Goal: Contribute content: Contribute content

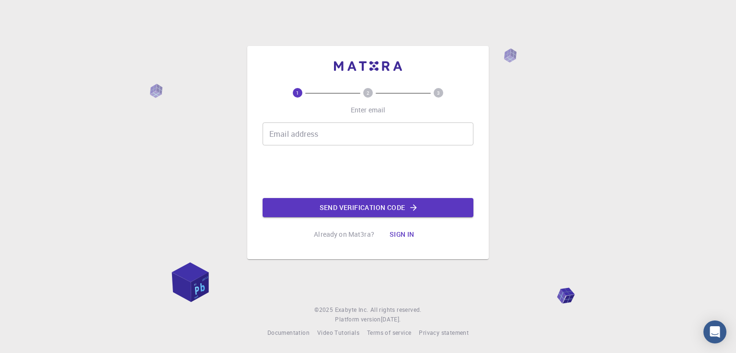
click at [372, 133] on input "Email address" at bounding box center [367, 134] width 211 height 23
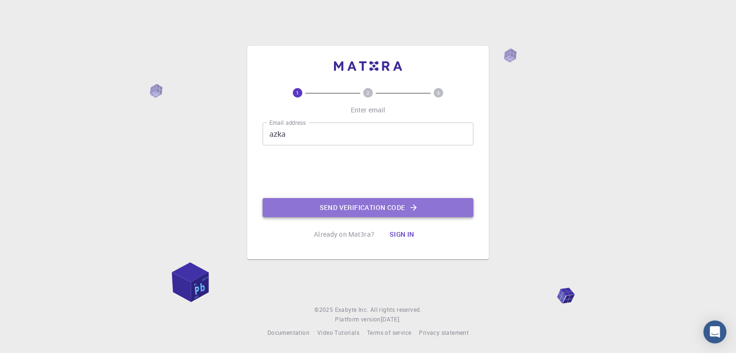
click at [330, 209] on button "Send verification code" at bounding box center [367, 207] width 211 height 19
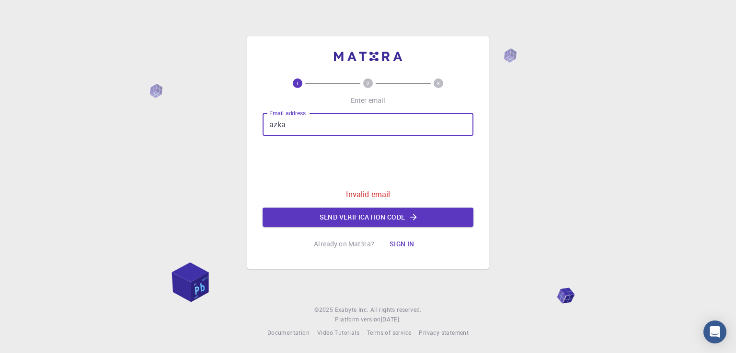
drag, startPoint x: 400, startPoint y: 128, endPoint x: 262, endPoint y: 114, distance: 138.3
click at [262, 114] on input "azka" at bounding box center [367, 124] width 211 height 23
type input "[EMAIL_ADDRESS][DOMAIN_NAME]"
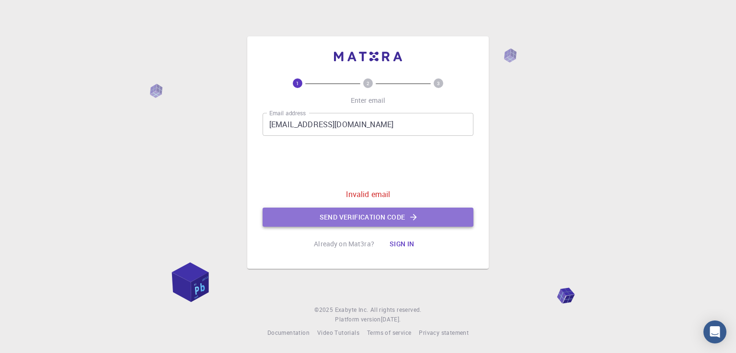
click at [365, 212] on button "Send verification code" at bounding box center [367, 217] width 211 height 19
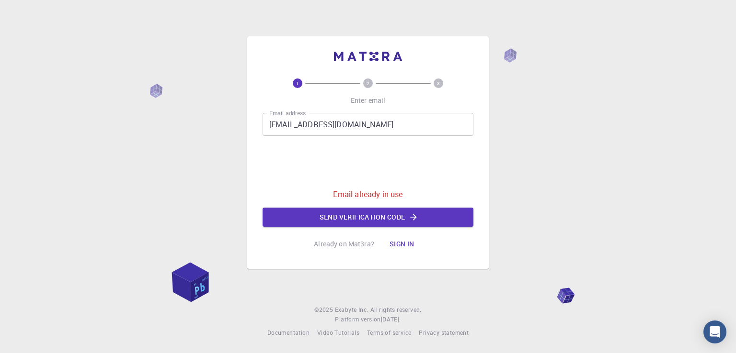
click at [406, 244] on button "Sign in" at bounding box center [402, 244] width 40 height 19
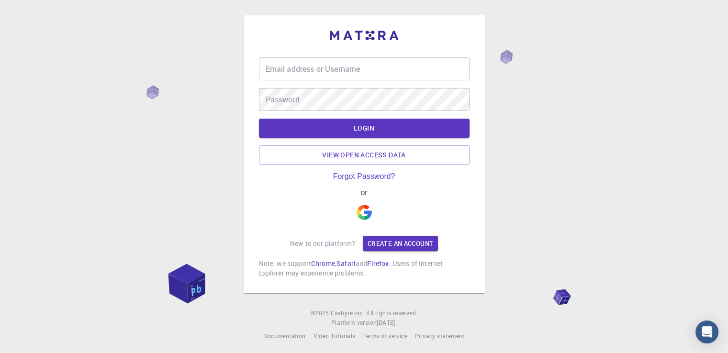
type input "azka"
click at [362, 129] on button "LOGIN" at bounding box center [364, 128] width 211 height 19
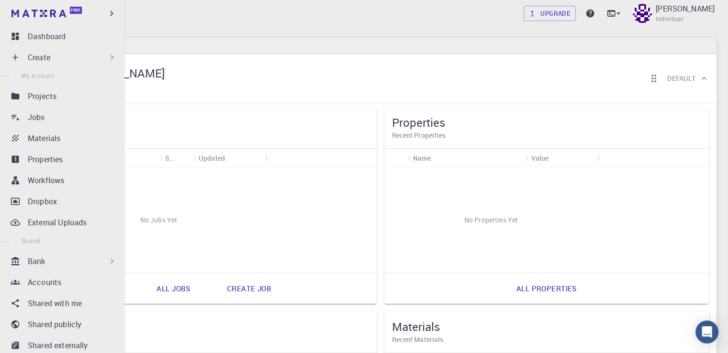
click at [108, 54] on icon at bounding box center [112, 58] width 10 height 10
click at [98, 56] on div "Create" at bounding box center [72, 57] width 89 height 11
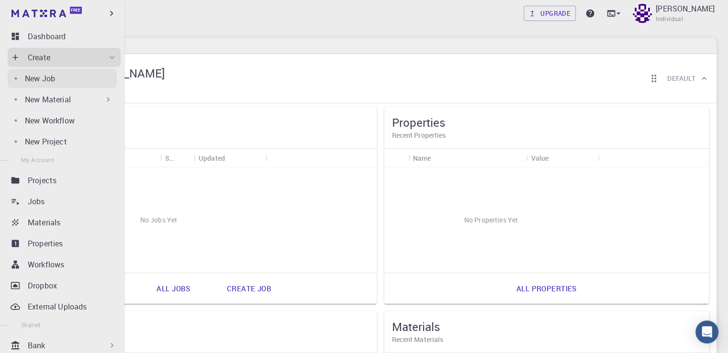
click at [63, 83] on div "New Job" at bounding box center [71, 78] width 92 height 11
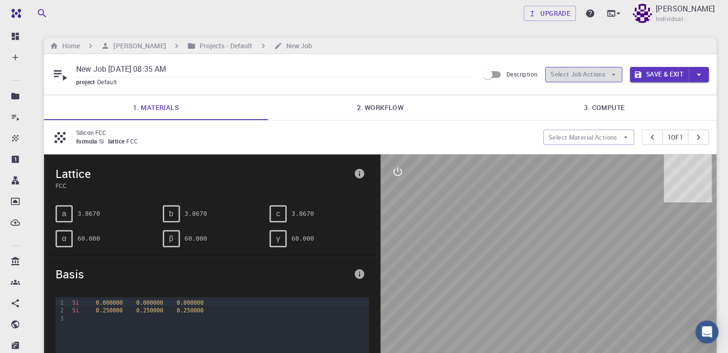
click at [612, 80] on button "Select Job Actions" at bounding box center [583, 74] width 77 height 15
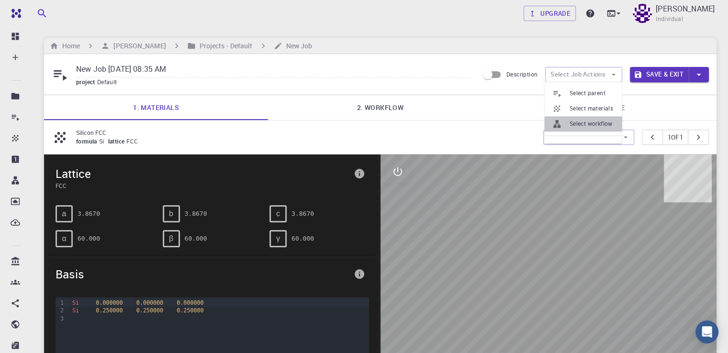
click at [592, 118] on li "Select workflow" at bounding box center [584, 123] width 78 height 15
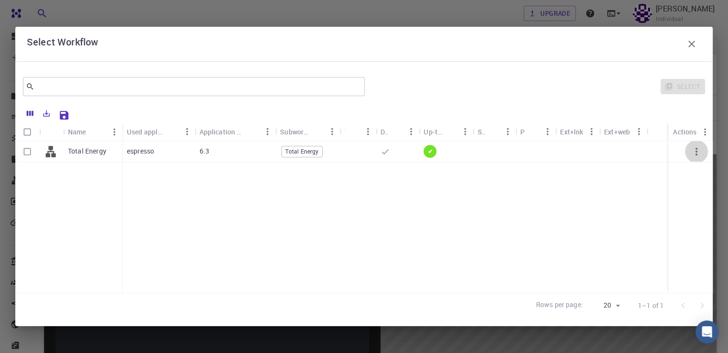
click at [697, 150] on icon "button" at bounding box center [696, 151] width 11 height 11
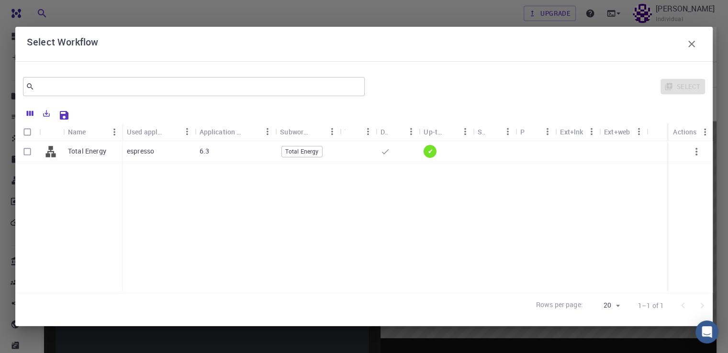
scroll to position [48, 0]
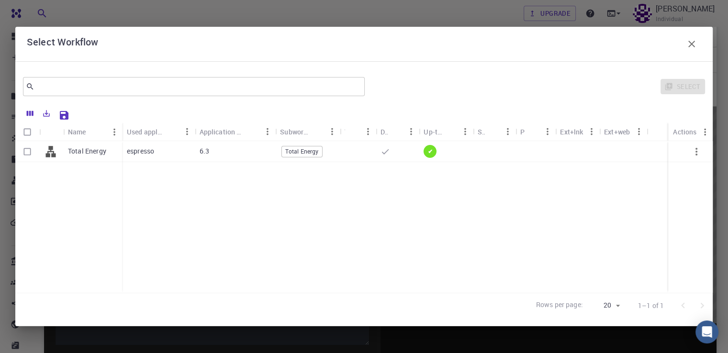
click at [320, 153] on span "Total Energy" at bounding box center [302, 152] width 40 height 8
checkbox input "true"
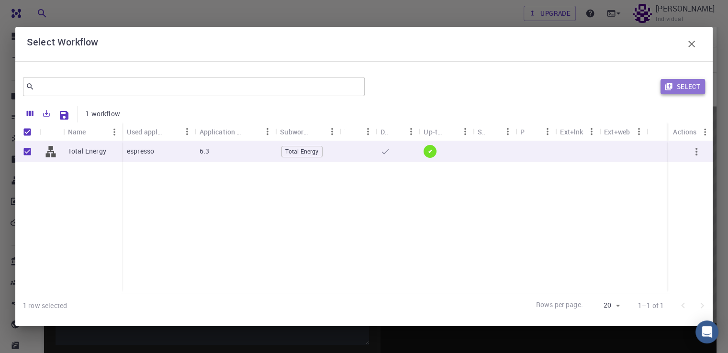
click at [682, 87] on button "Select" at bounding box center [683, 86] width 45 height 15
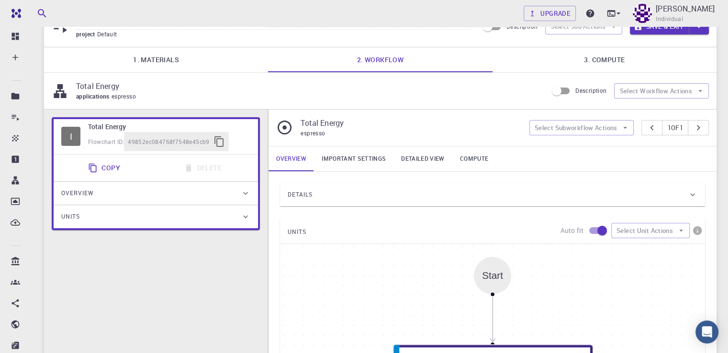
click at [242, 193] on icon at bounding box center [246, 194] width 10 height 10
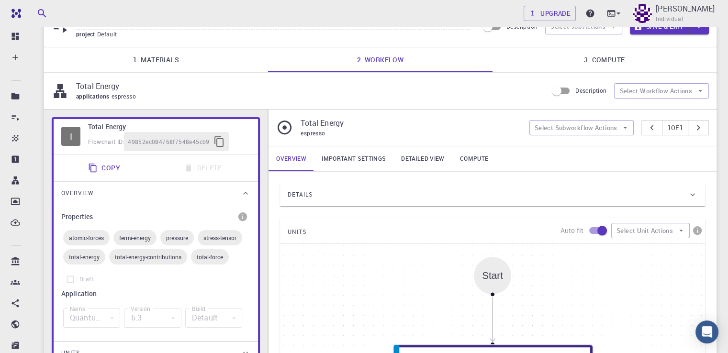
click at [241, 192] on icon at bounding box center [246, 194] width 10 height 10
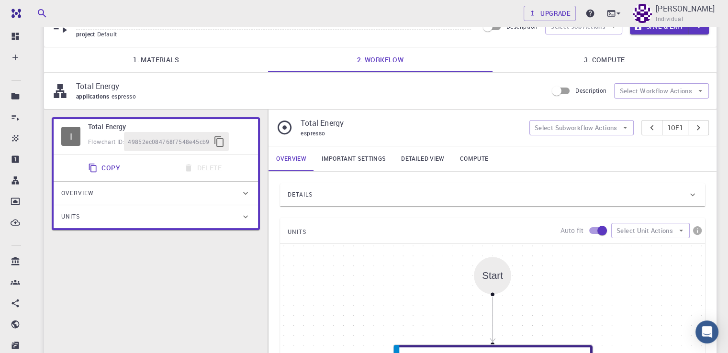
click at [246, 217] on icon at bounding box center [245, 217] width 5 height 3
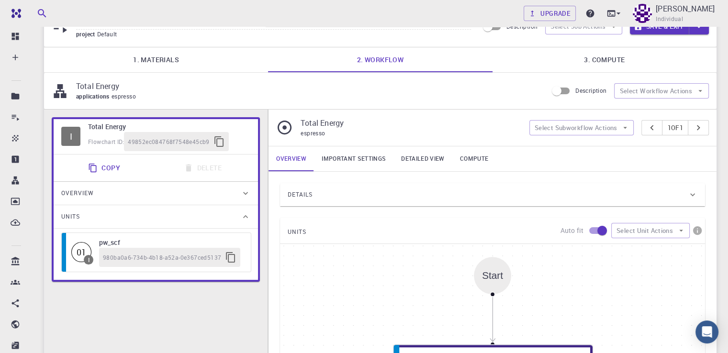
click at [246, 217] on icon at bounding box center [246, 217] width 10 height 10
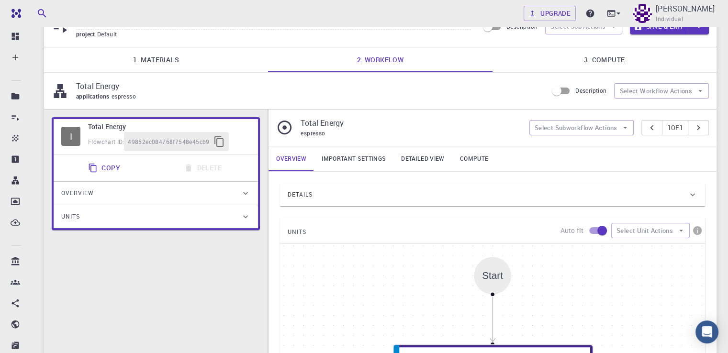
click at [359, 157] on link "Important settings" at bounding box center [354, 159] width 80 height 25
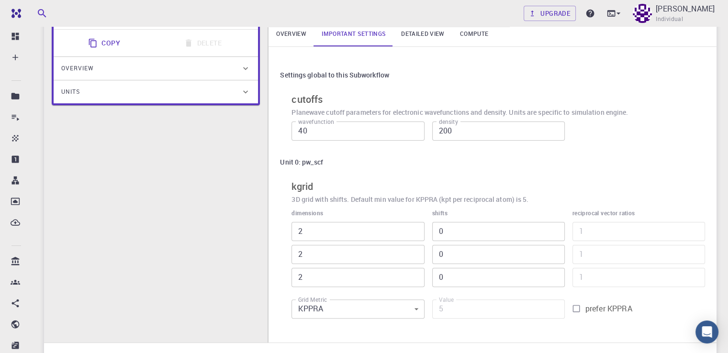
scroll to position [80, 0]
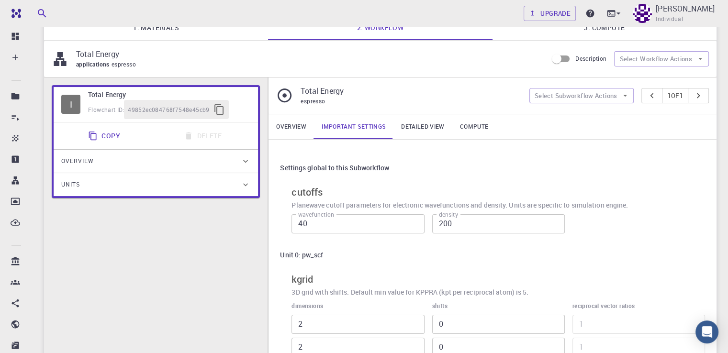
click at [424, 129] on link "Detailed view" at bounding box center [423, 126] width 58 height 25
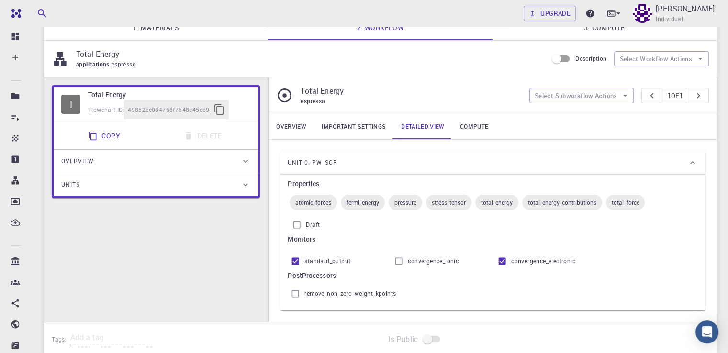
click at [464, 133] on link "Compute" at bounding box center [475, 126] width 44 height 25
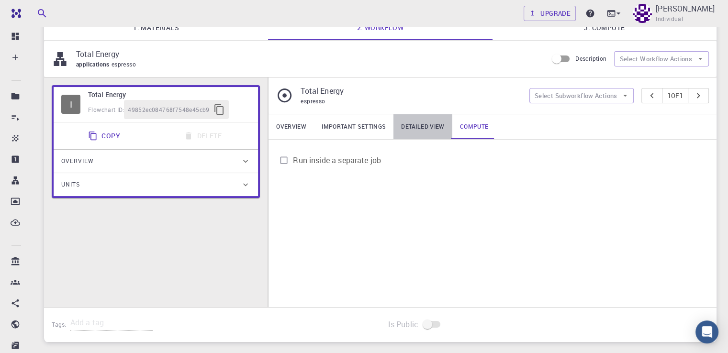
click at [440, 132] on link "Detailed view" at bounding box center [423, 126] width 58 height 25
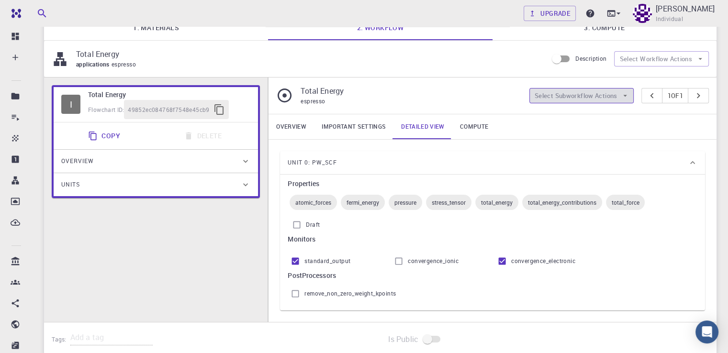
click at [621, 98] on icon "button" at bounding box center [625, 95] width 9 height 9
click at [609, 96] on button "Select Subworkflow Actions" at bounding box center [582, 95] width 105 height 15
click at [96, 137] on icon "button" at bounding box center [93, 136] width 10 height 10
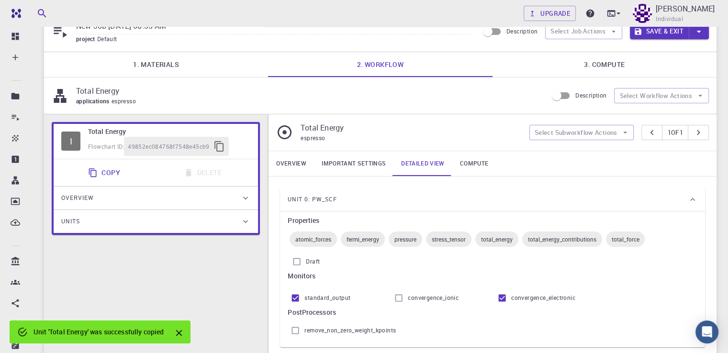
scroll to position [14, 0]
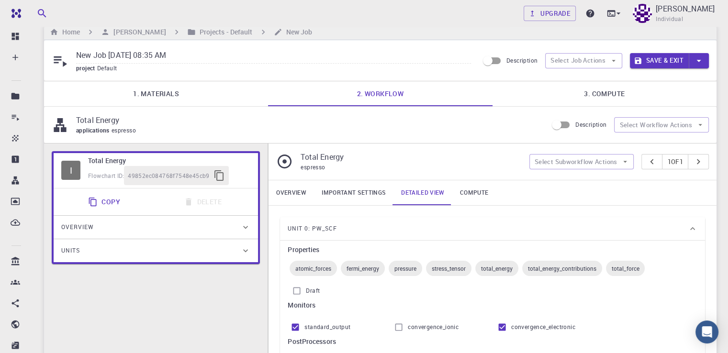
click at [238, 250] on div "Units" at bounding box center [151, 250] width 180 height 15
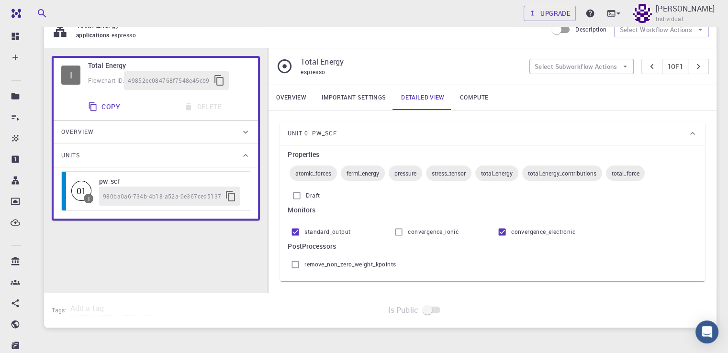
scroll to position [110, 0]
click at [253, 254] on div "I Total Energy Flowchart ID: 49852ec084768f7548e45cb9 Copy Delete Overview Prop…" at bounding box center [156, 178] width 224 height 260
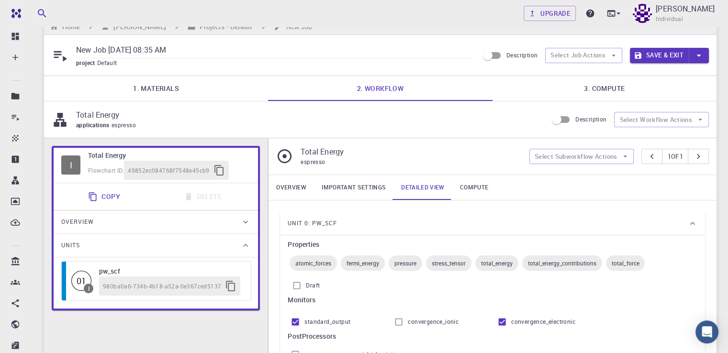
scroll to position [14, 0]
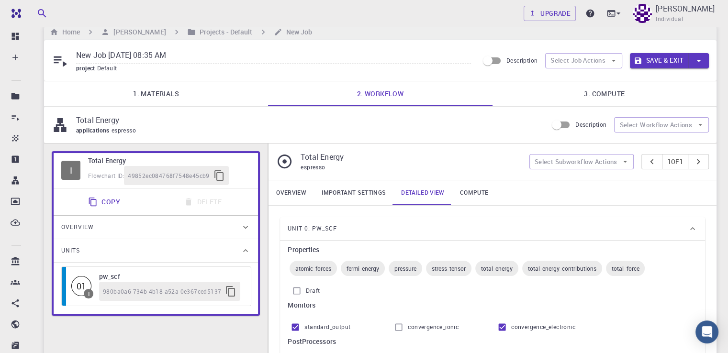
click at [595, 93] on link "3. Compute" at bounding box center [605, 93] width 224 height 25
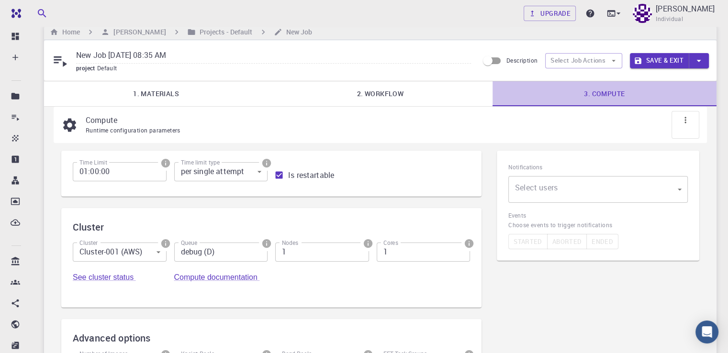
click at [602, 93] on link "3. Compute" at bounding box center [605, 93] width 224 height 25
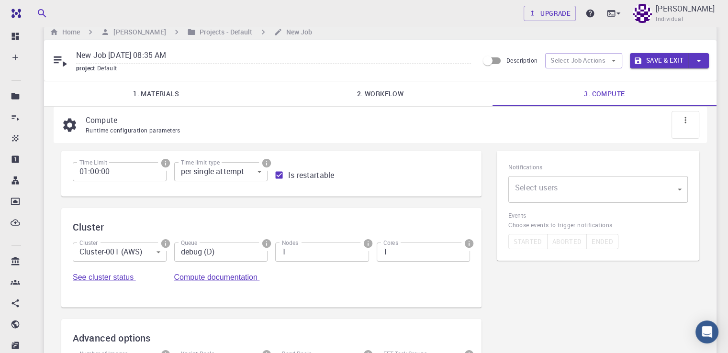
click at [173, 91] on link "1. Materials" at bounding box center [156, 93] width 224 height 25
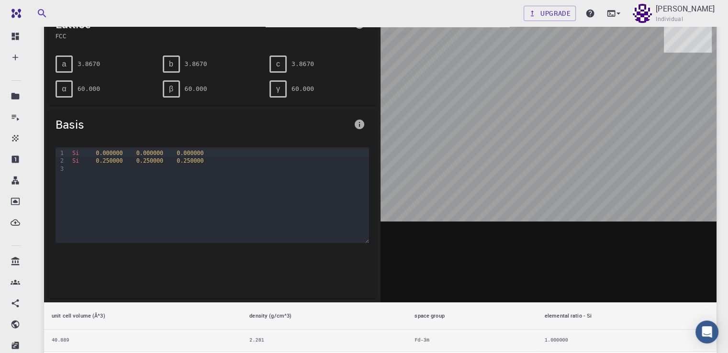
scroll to position [158, 0]
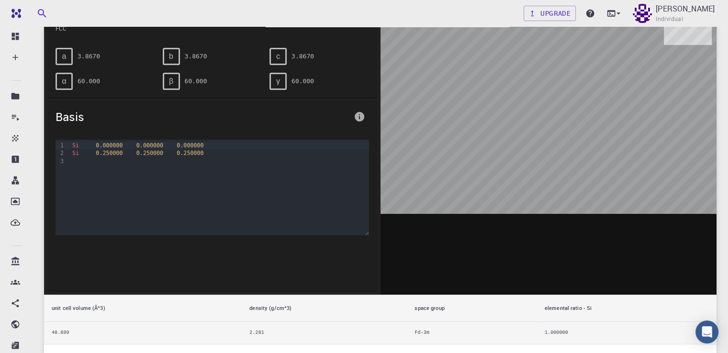
click at [218, 167] on div "Si 0.000000 0.000000 0.000000 Si 0.250000 0.250000 0.250000" at bounding box center [218, 188] width 299 height 96
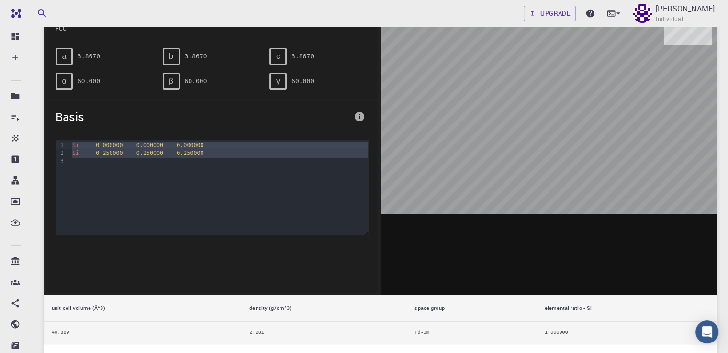
drag, startPoint x: 188, startPoint y: 171, endPoint x: 68, endPoint y: 144, distance: 123.2
click at [68, 144] on div "9 1 2 3 › Si 0.000000 0.000000 0.000000 Si 0.250000 0.250000 0.250000" at bounding box center [213, 188] width 314 height 96
click at [193, 182] on div "Si 0.000000 0.000000 0.000000 Si 0.250000 0.250000 0.250000" at bounding box center [218, 188] width 299 height 96
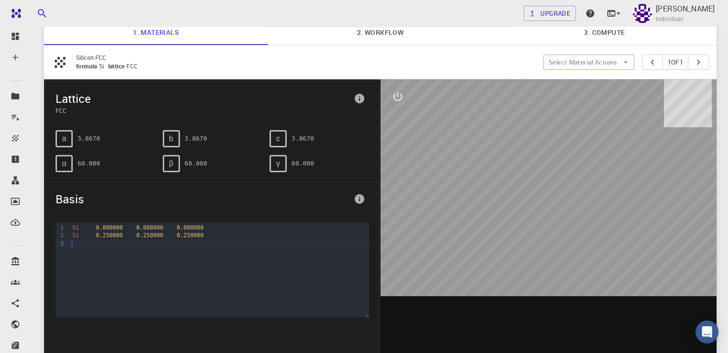
scroll to position [67, 0]
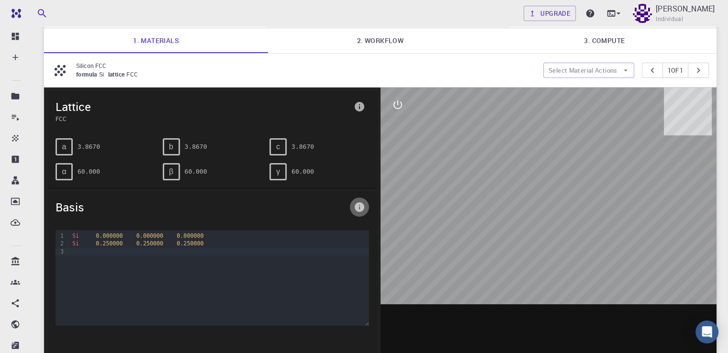
click at [358, 206] on icon "info" at bounding box center [360, 208] width 10 height 10
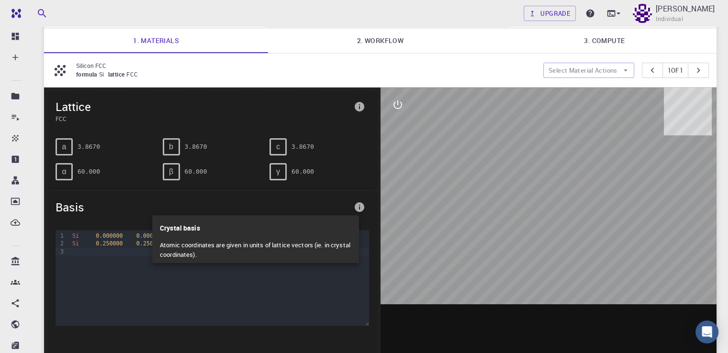
click at [331, 236] on p "Crystal basis" at bounding box center [256, 227] width 192 height 22
click at [356, 205] on div at bounding box center [364, 176] width 728 height 353
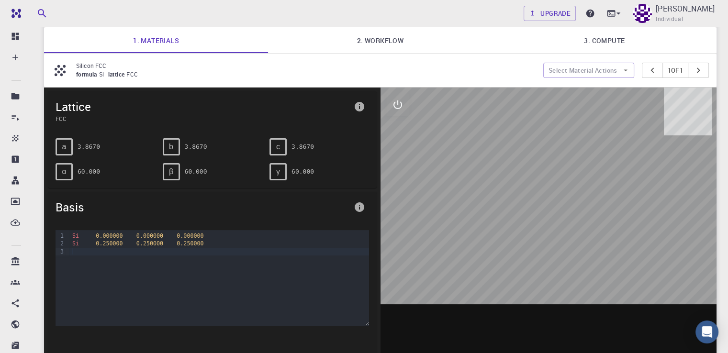
click at [276, 259] on div "Si 0.000000 0.000000 0.000000 Si 0.250000 0.250000 0.250000" at bounding box center [218, 278] width 299 height 96
click at [268, 257] on div "Si 0.000000 0.000000 0.000000 Si 0.250000 0.250000 0.250000" at bounding box center [218, 278] width 299 height 96
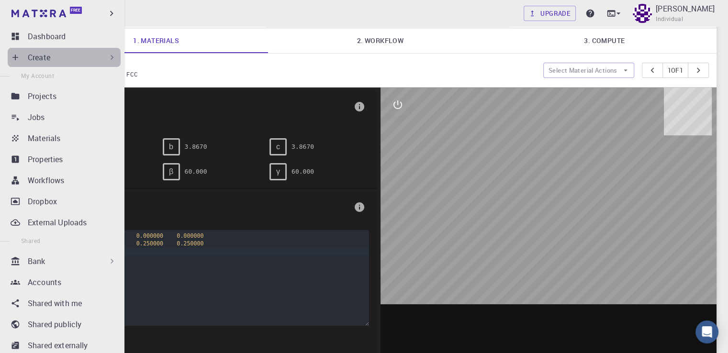
click at [108, 58] on icon at bounding box center [112, 58] width 10 height 10
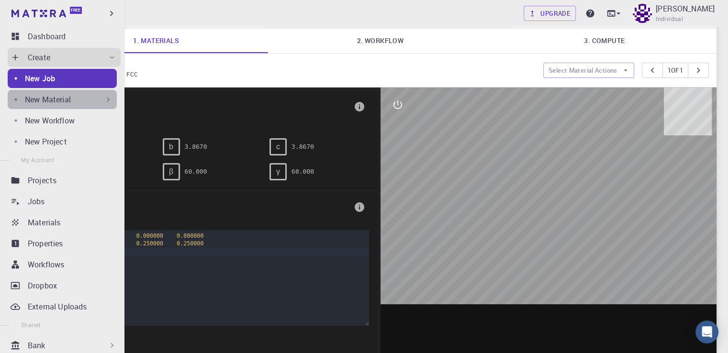
click at [103, 100] on icon at bounding box center [108, 100] width 10 height 10
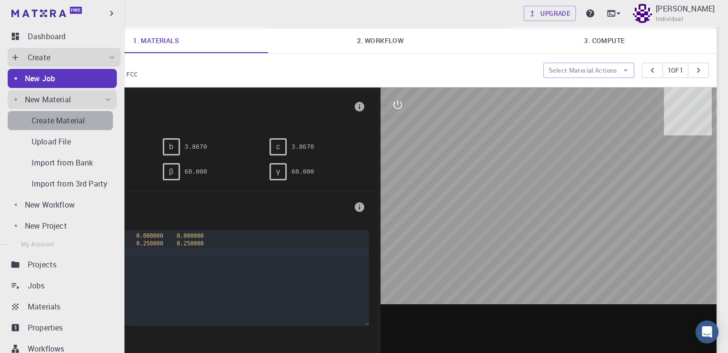
click at [82, 116] on p "Create Material" at bounding box center [58, 120] width 53 height 11
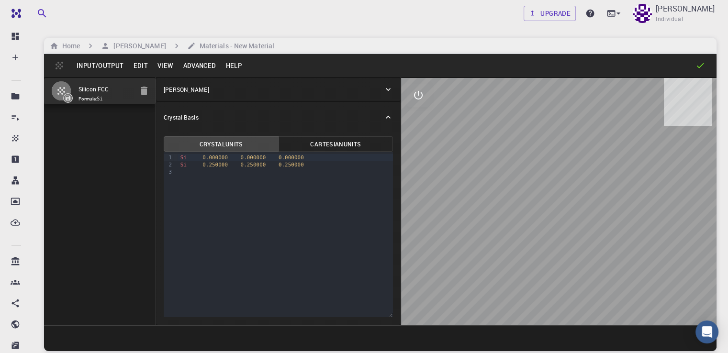
click at [282, 179] on div "9 1 2 3 › Si 0.000000 0.000000 0.000000 Si 0.250000 0.250000 0.250000" at bounding box center [278, 234] width 229 height 165
click at [275, 161] on div "Mn" at bounding box center [286, 164] width 216 height 7
click at [269, 156] on div "Li" at bounding box center [286, 157] width 216 height 7
click at [413, 94] on icon "interactive" at bounding box center [418, 95] width 11 height 11
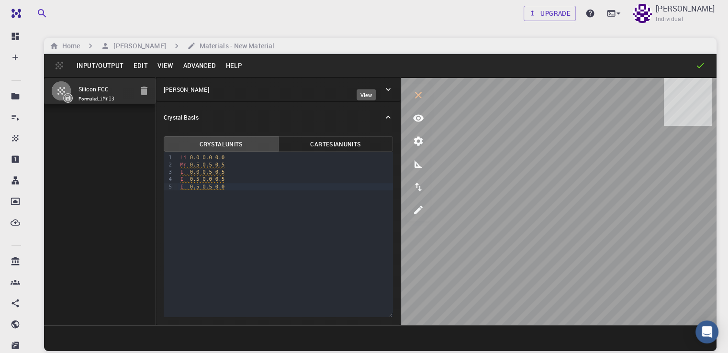
click at [413, 119] on icon "view" at bounding box center [418, 118] width 11 height 7
click at [413, 117] on icon "view" at bounding box center [418, 118] width 11 height 7
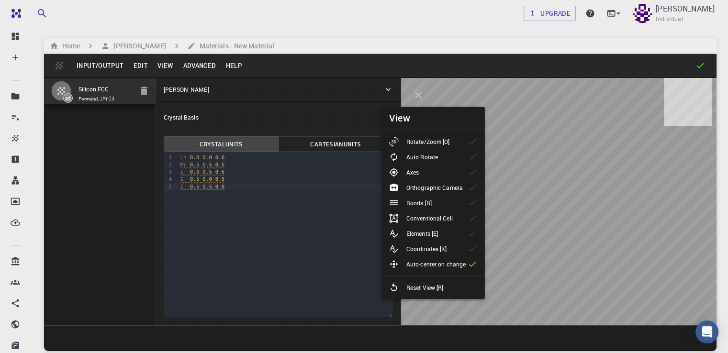
click at [449, 156] on li "Auto Rotate" at bounding box center [433, 156] width 103 height 15
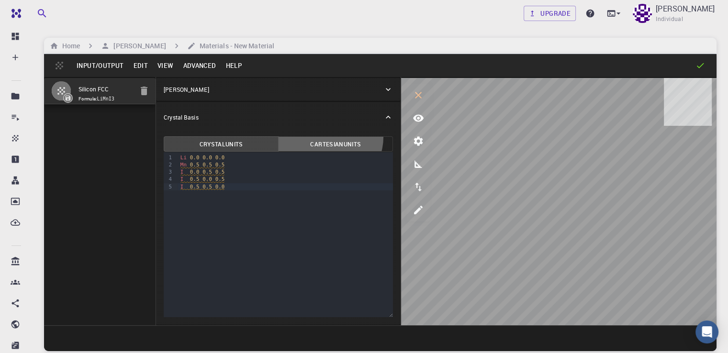
click at [285, 137] on button "Cartesian Units" at bounding box center [335, 143] width 115 height 15
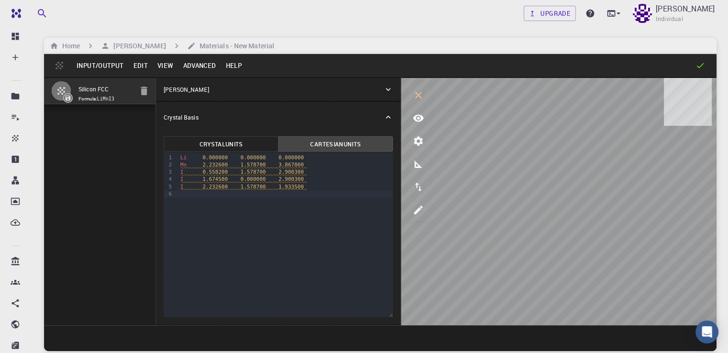
click at [216, 147] on button "Crystal Units" at bounding box center [221, 143] width 115 height 15
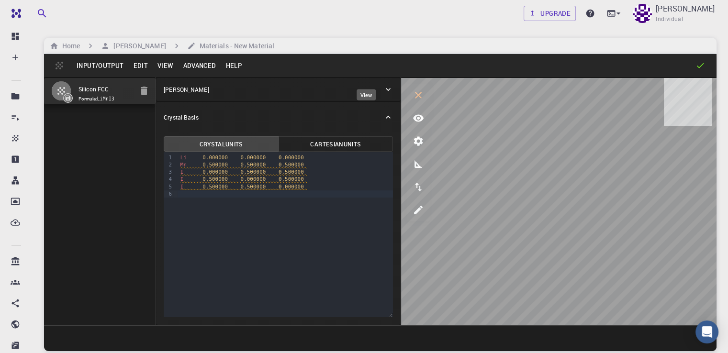
click at [413, 118] on icon "view" at bounding box center [418, 118] width 11 height 7
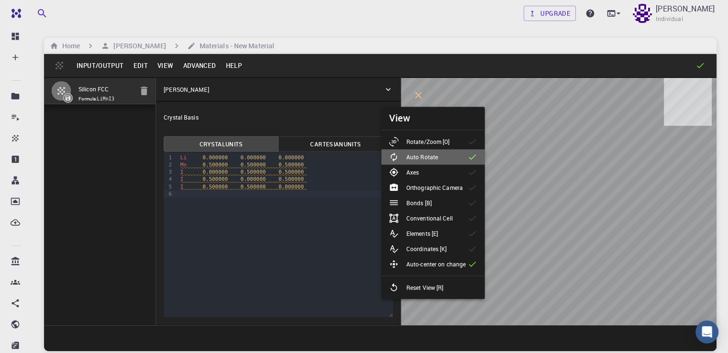
click at [404, 154] on div at bounding box center [397, 157] width 17 height 10
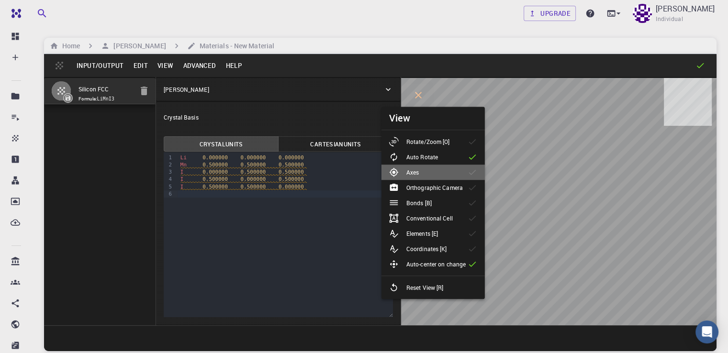
click at [410, 169] on p "Axes" at bounding box center [413, 172] width 12 height 9
click at [448, 171] on li "Axes" at bounding box center [433, 172] width 103 height 15
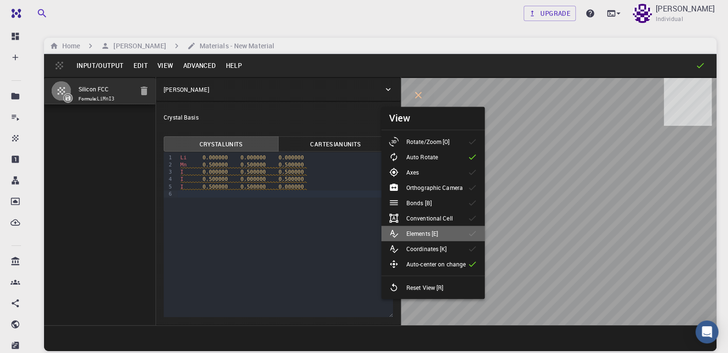
click at [459, 227] on li "Elements [E]" at bounding box center [433, 233] width 103 height 15
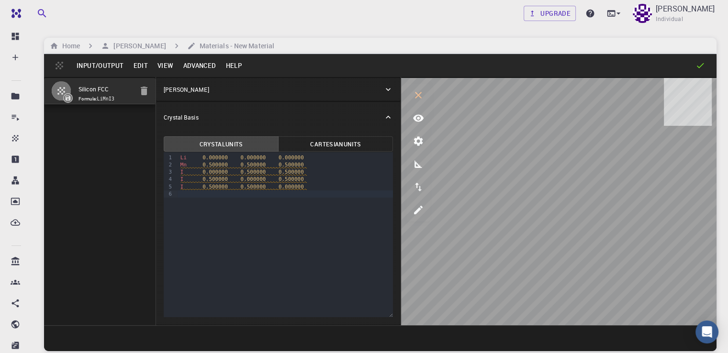
click at [701, 64] on icon at bounding box center [701, 66] width 10 height 10
click at [384, 91] on icon at bounding box center [389, 90] width 10 height 10
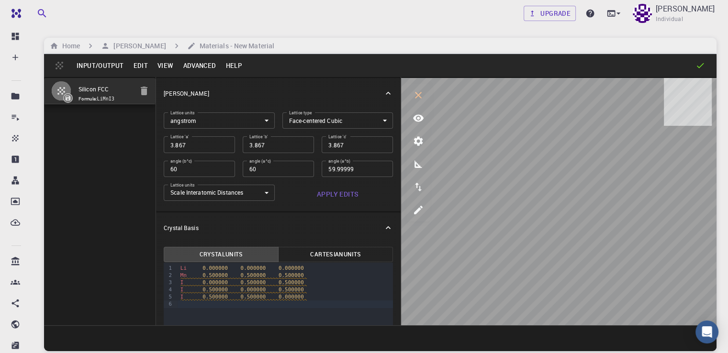
click at [327, 121] on body "Free Dashboard Create New Job New Material Create Material Upload File Import f…" at bounding box center [364, 213] width 728 height 426
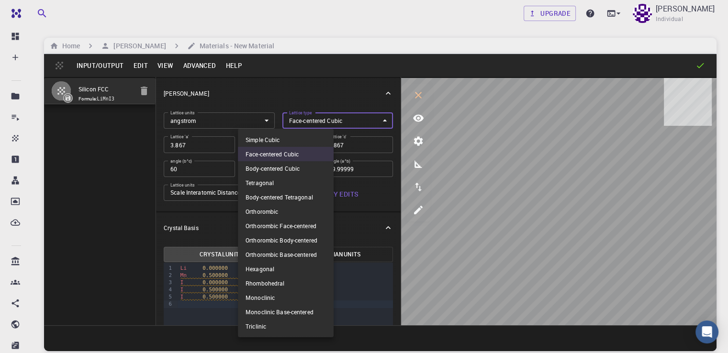
click at [327, 121] on div at bounding box center [364, 176] width 728 height 353
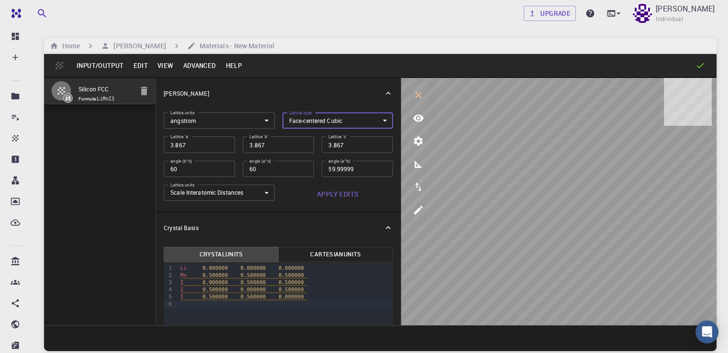
click at [220, 190] on body "Free Dashboard Create New Job New Material Create Material Upload File Import f…" at bounding box center [364, 213] width 728 height 426
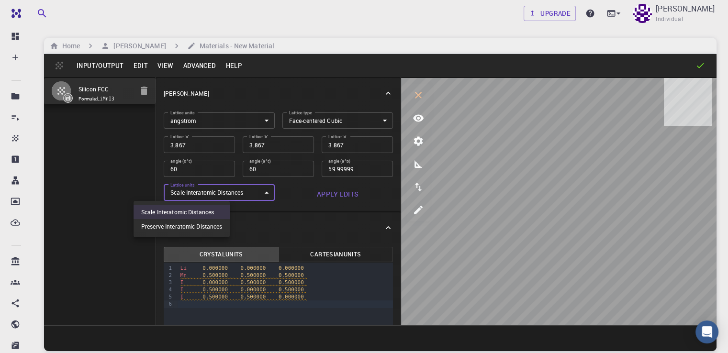
click at [220, 190] on div at bounding box center [364, 176] width 728 height 353
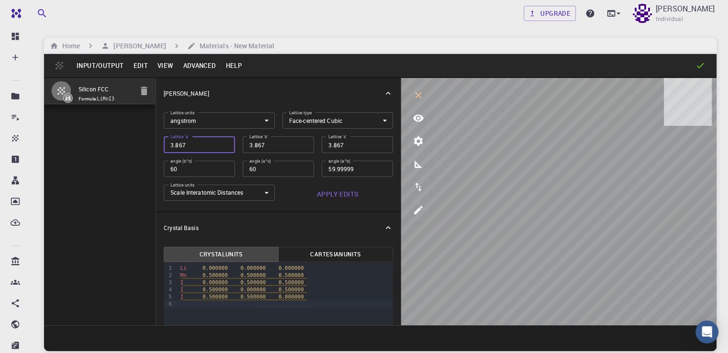
type input "4"
type input "60"
type input "4.5"
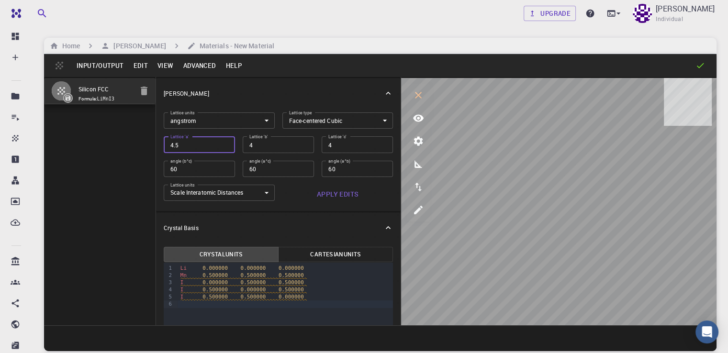
type input "4.5"
type input "3.181980515"
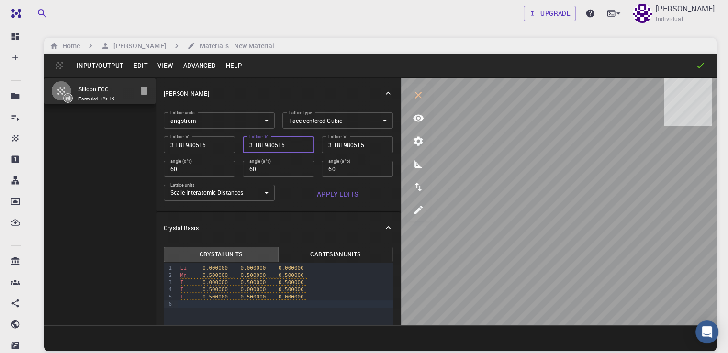
type input "2.25"
type input "1.590990258"
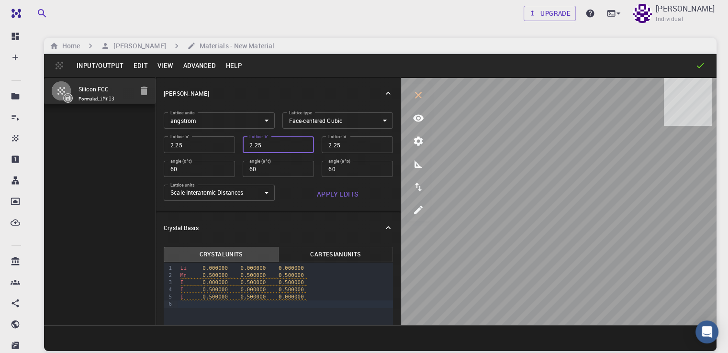
type input "1.590990258"
type input "1.125"
type input "0.795495129"
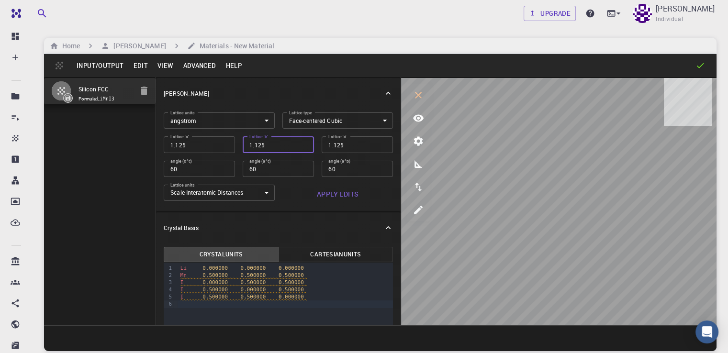
type input "0.795495129"
type input "0.5625"
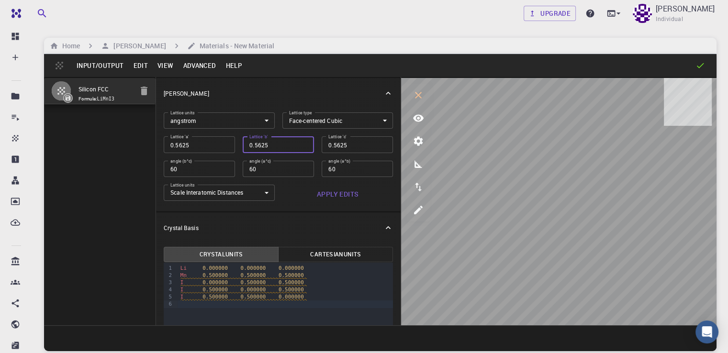
type input "0.397747564"
type input "0.28125"
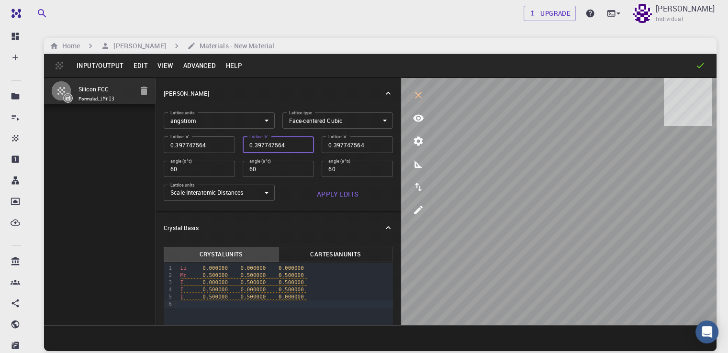
type input "0.28125"
click at [167, 144] on input "0.28125" at bounding box center [199, 144] width 71 height 16
type input "4"
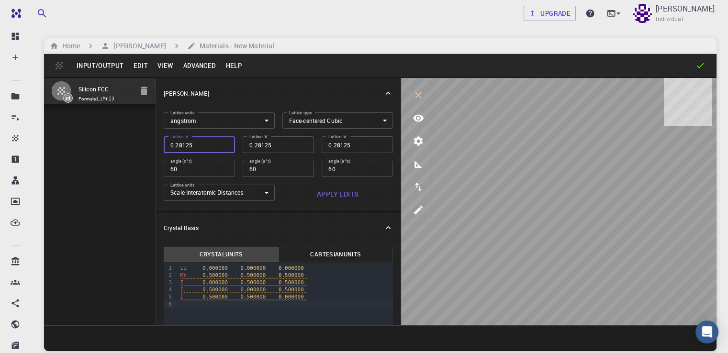
type input "4"
type input "4.5"
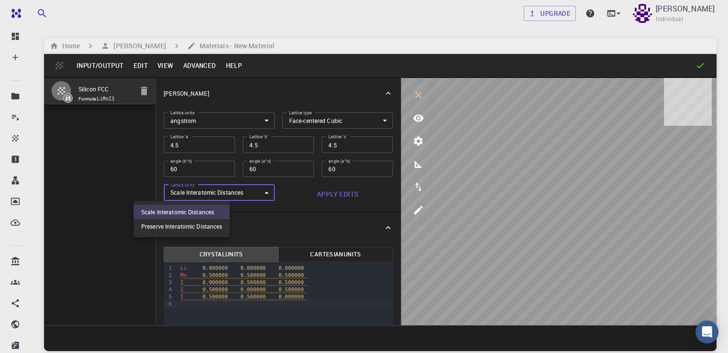
click at [222, 195] on body "Free Dashboard Create New Job New Material Create Material Upload File Import f…" at bounding box center [364, 213] width 728 height 426
click at [229, 193] on div at bounding box center [364, 176] width 728 height 353
click at [283, 194] on button "Apply Edits" at bounding box center [338, 194] width 111 height 19
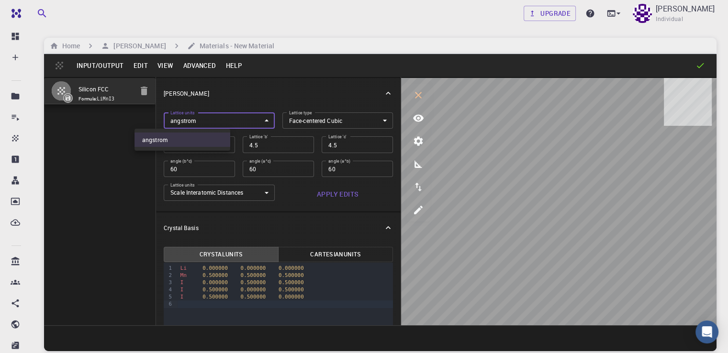
click at [222, 115] on body "Free Dashboard Create New Job New Material Create Material Upload File Import f…" at bounding box center [364, 213] width 728 height 426
click at [222, 121] on div at bounding box center [364, 176] width 728 height 353
click at [144, 62] on button "Edit" at bounding box center [140, 65] width 24 height 15
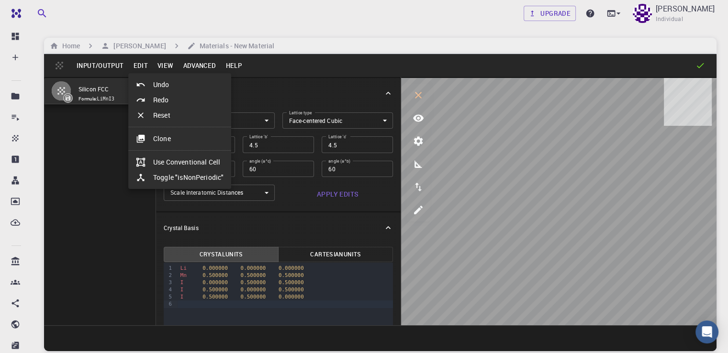
click at [166, 66] on div at bounding box center [364, 176] width 728 height 353
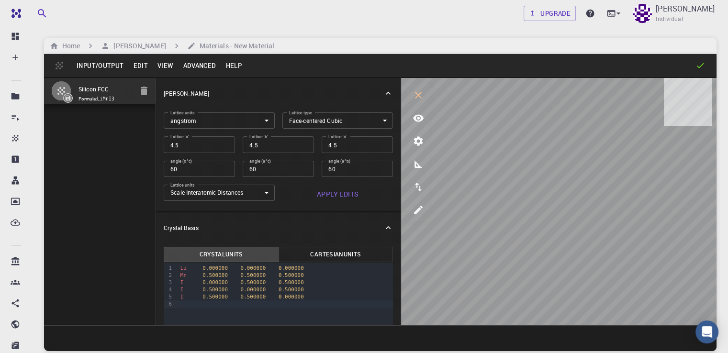
click at [166, 66] on button "View" at bounding box center [166, 65] width 26 height 15
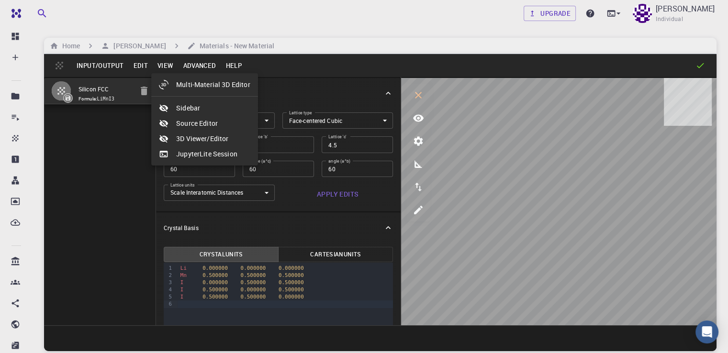
click at [166, 66] on div at bounding box center [364, 176] width 728 height 353
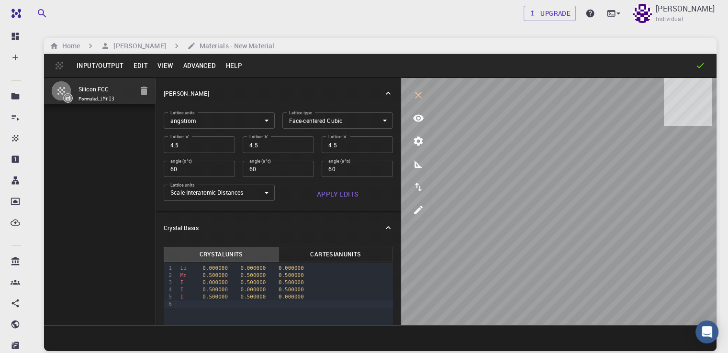
click at [97, 102] on code "LiMnI3" at bounding box center [106, 98] width 18 height 5
click at [68, 101] on icon at bounding box center [68, 97] width 5 height 5
click at [193, 66] on button "Advanced" at bounding box center [199, 65] width 43 height 15
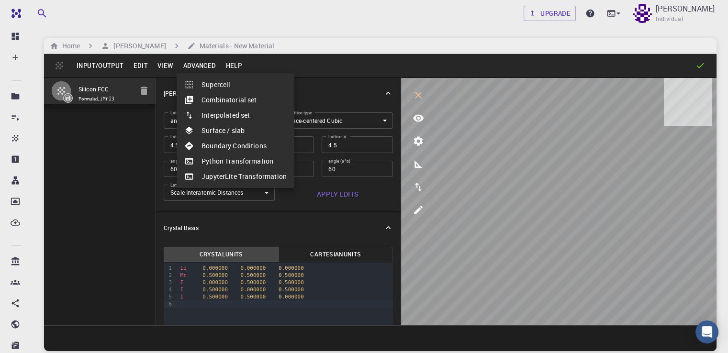
click at [165, 62] on div at bounding box center [364, 176] width 728 height 353
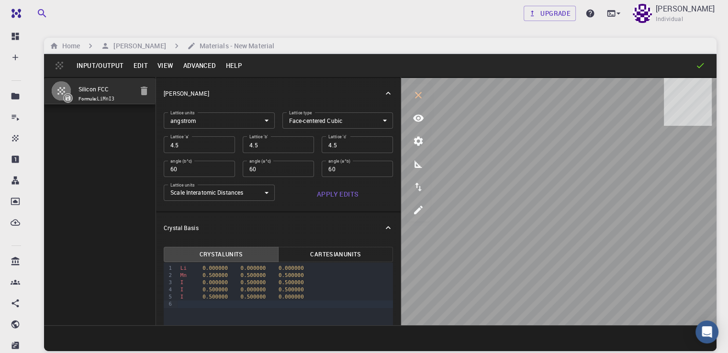
click at [165, 62] on button "View" at bounding box center [166, 65] width 26 height 15
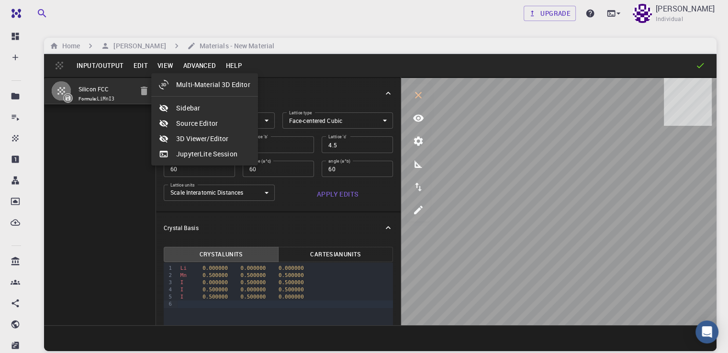
click at [137, 67] on div at bounding box center [364, 176] width 728 height 353
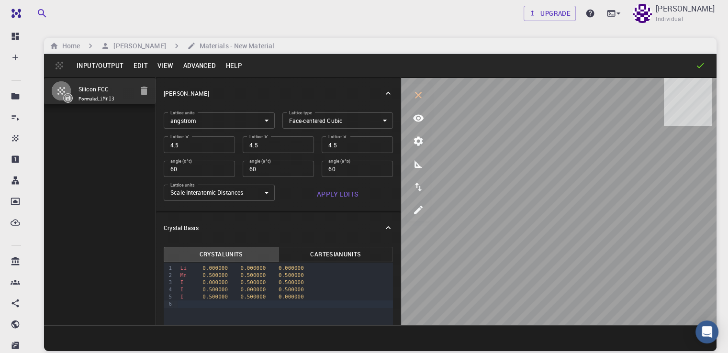
click at [137, 67] on button "Edit" at bounding box center [140, 65] width 24 height 15
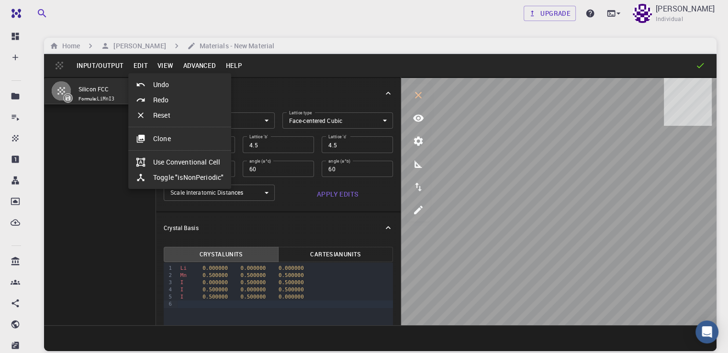
click at [108, 71] on div at bounding box center [364, 176] width 728 height 353
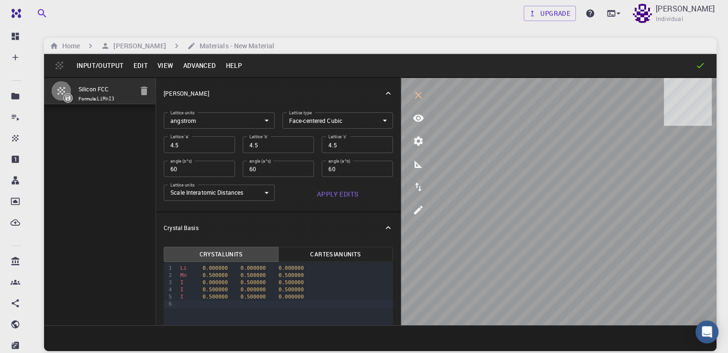
click at [107, 70] on button "Input/Output" at bounding box center [100, 65] width 57 height 15
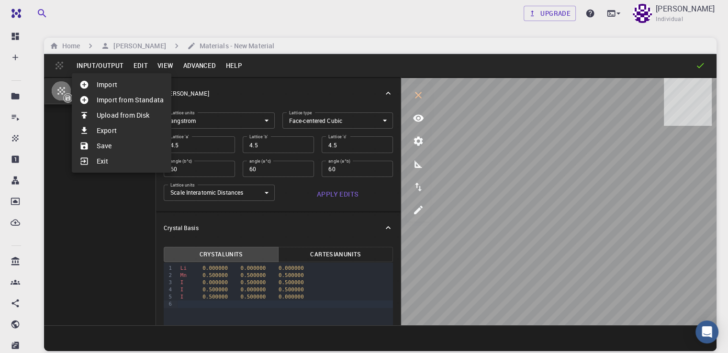
click at [126, 146] on li "Save" at bounding box center [122, 145] width 100 height 15
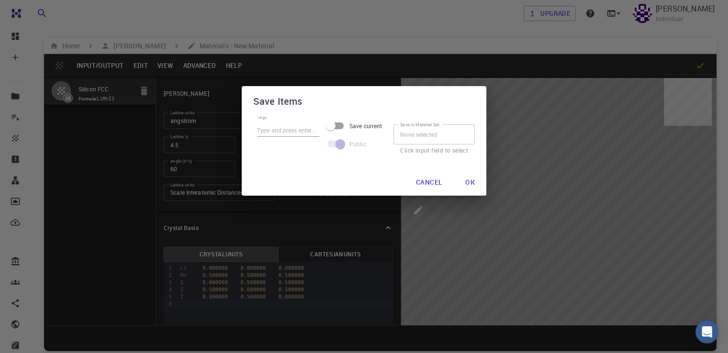
click at [293, 133] on input "Tags" at bounding box center [288, 131] width 62 height 12
type input "LiMnI3"
click at [341, 127] on input "Save current" at bounding box center [331, 126] width 55 height 18
checkbox input "true"
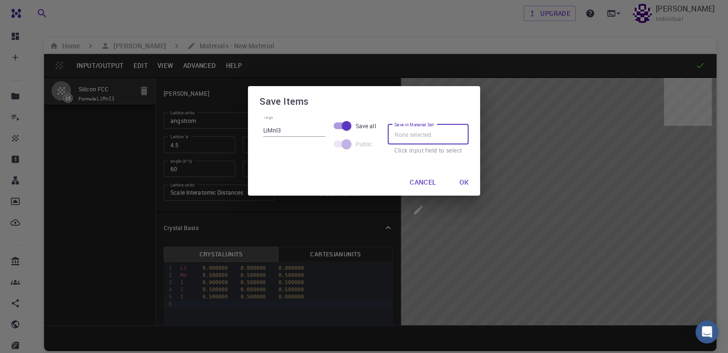
click at [406, 135] on input "Save in Material Set" at bounding box center [428, 135] width 81 height 20
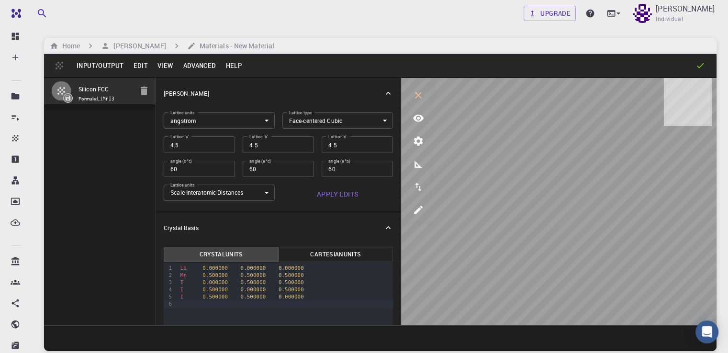
click at [111, 64] on button "Input/Output" at bounding box center [100, 65] width 57 height 15
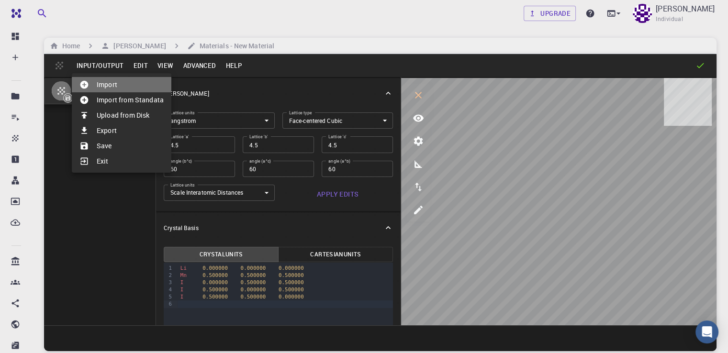
click at [126, 89] on li "Import" at bounding box center [122, 84] width 100 height 15
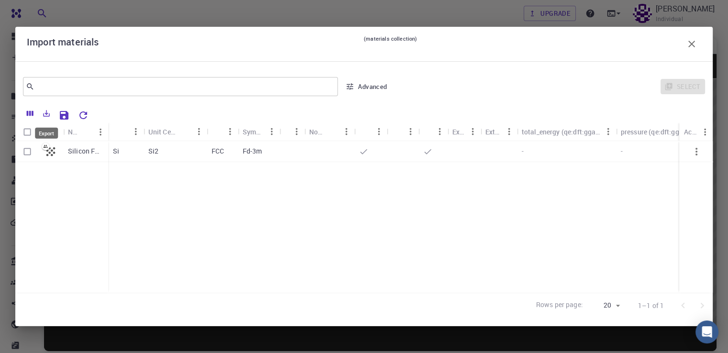
click at [44, 117] on icon "Export" at bounding box center [46, 113] width 9 height 9
click at [690, 47] on icon "button" at bounding box center [691, 43] width 11 height 11
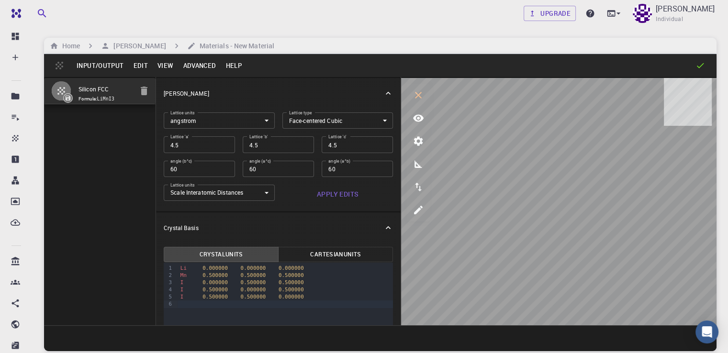
click at [98, 68] on button "Input/Output" at bounding box center [100, 65] width 57 height 15
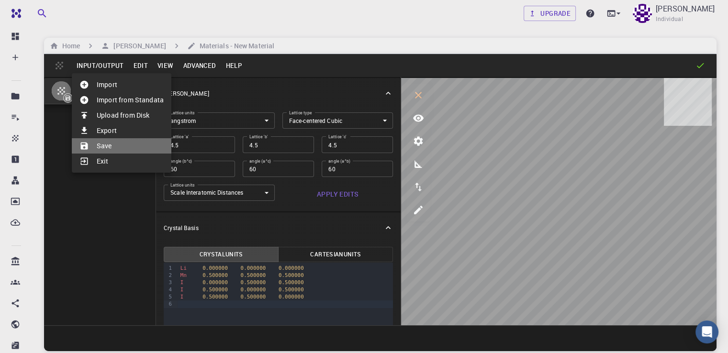
click at [113, 146] on li "Save" at bounding box center [122, 145] width 100 height 15
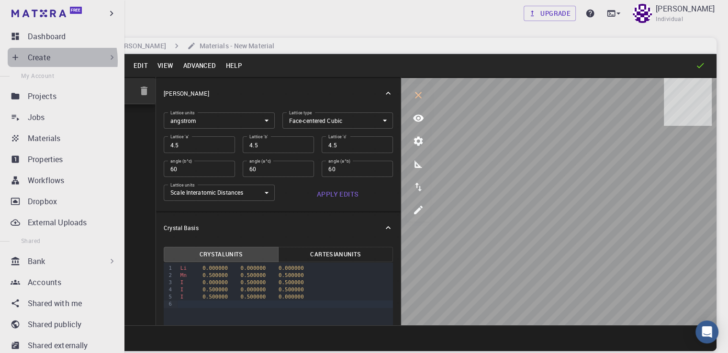
click at [46, 61] on p "Create" at bounding box center [39, 57] width 23 height 11
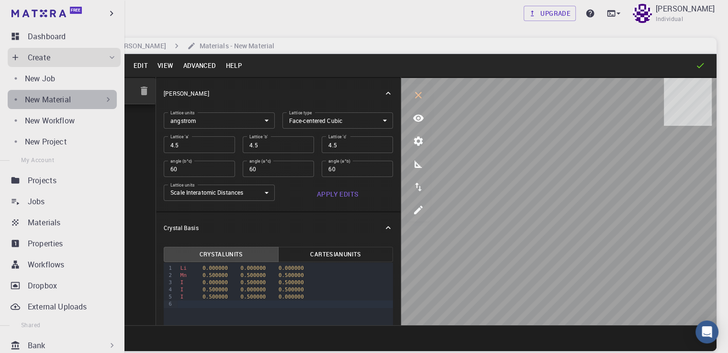
click at [83, 104] on div "New Material" at bounding box center [69, 99] width 88 height 11
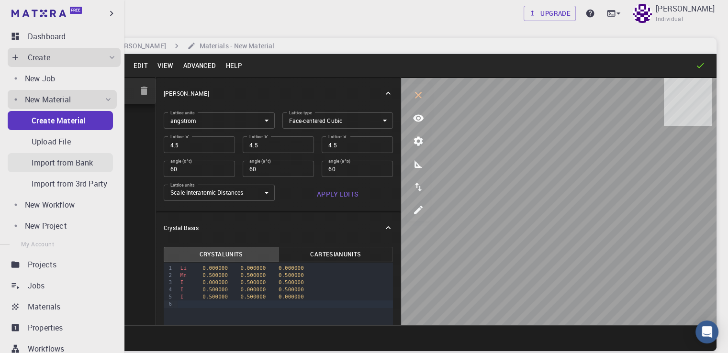
click at [84, 167] on p "Import from Bank" at bounding box center [62, 162] width 61 height 11
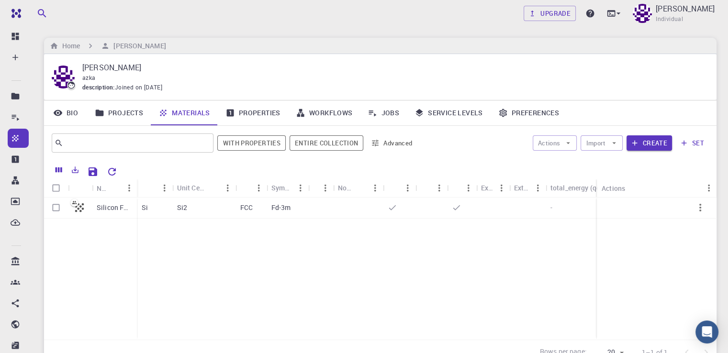
click at [131, 112] on link "Projects" at bounding box center [119, 113] width 64 height 25
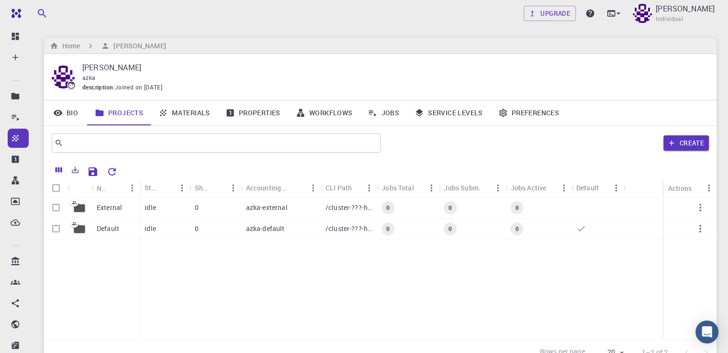
click at [253, 114] on link "Properties" at bounding box center [253, 113] width 70 height 25
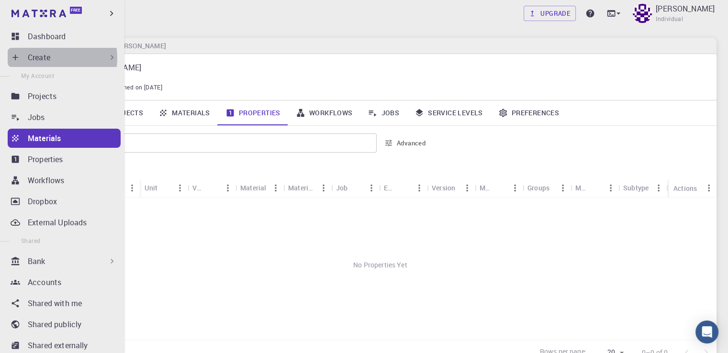
click at [49, 58] on p "Create" at bounding box center [39, 57] width 23 height 11
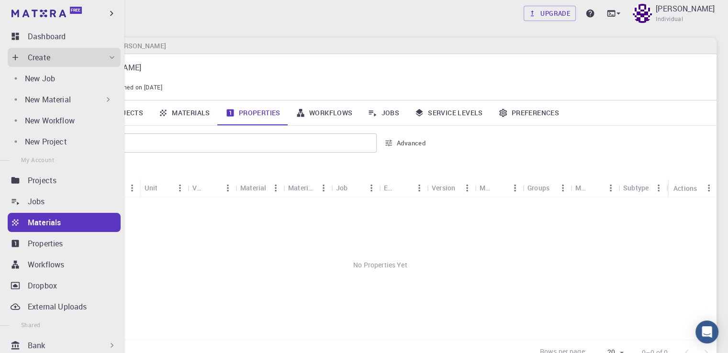
click at [65, 97] on p "New Material" at bounding box center [48, 99] width 46 height 11
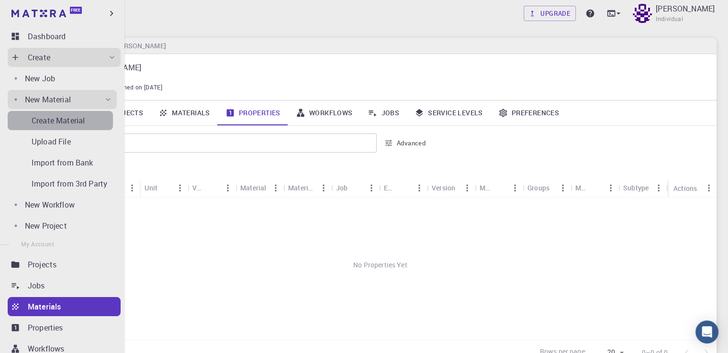
click at [77, 127] on link "Create Material" at bounding box center [60, 120] width 105 height 19
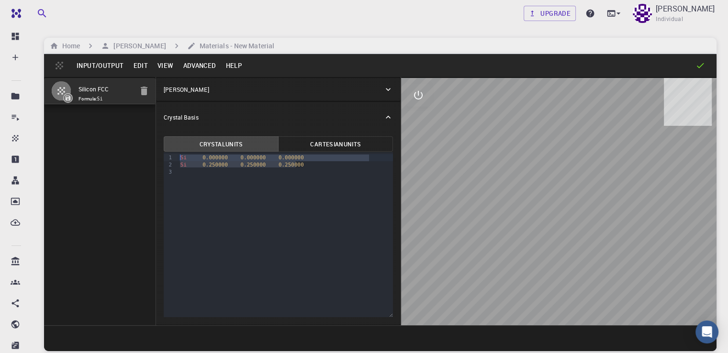
drag, startPoint x: 271, startPoint y: 164, endPoint x: 152, endPoint y: 154, distance: 118.7
click at [178, 154] on div "Si 0.000000 0.000000 0.000000 Si 0.250000 0.250000 0.250000" at bounding box center [286, 164] width 216 height 25
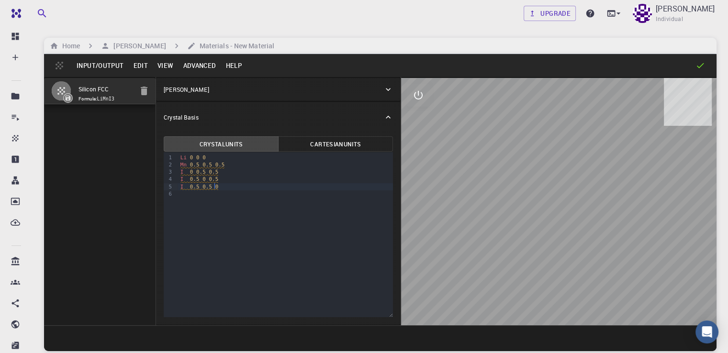
click at [413, 100] on icon "interactive" at bounding box center [418, 95] width 11 height 11
click at [407, 121] on button "view" at bounding box center [418, 118] width 23 height 23
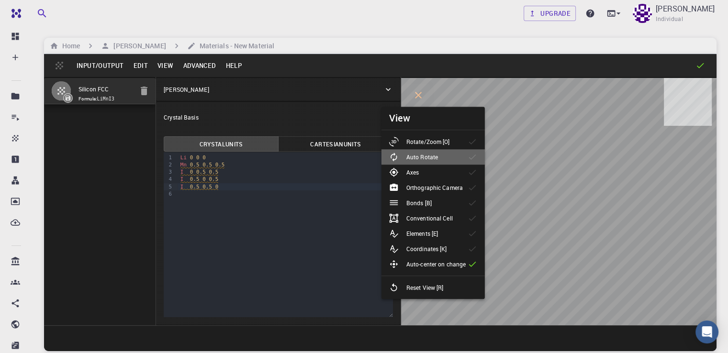
click at [403, 155] on div at bounding box center [397, 157] width 17 height 10
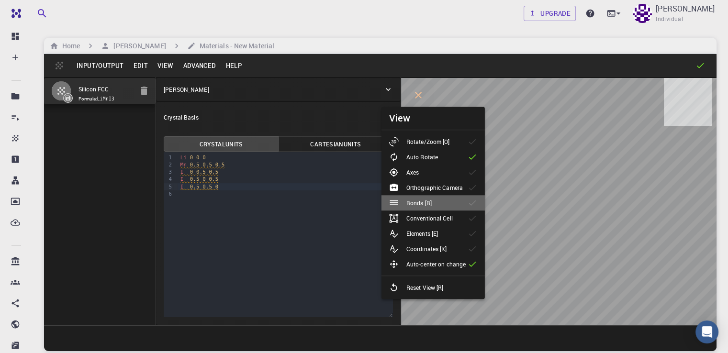
click at [417, 198] on div "Bonds [B]" at bounding box center [414, 203] width 50 height 10
click at [418, 198] on div "Bonds [B]" at bounding box center [414, 203] width 50 height 10
click at [422, 183] on p "Orthographic Camera" at bounding box center [435, 187] width 57 height 9
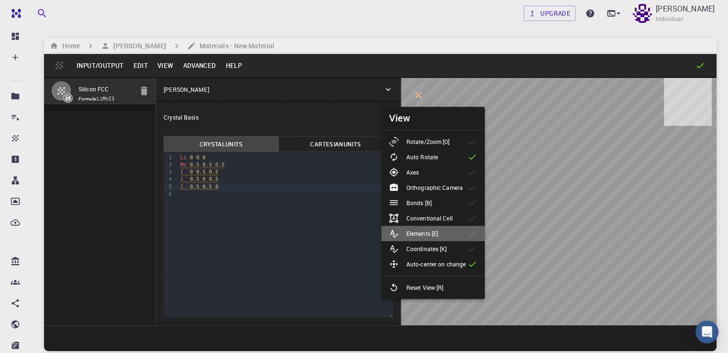
click at [432, 228] on li "Elements [E]" at bounding box center [433, 233] width 103 height 15
click at [293, 224] on div "9 1 2 3 4 5 6 › Li 0 0 0 Mn 0.5 0.5 0.5 I 0 0.5 0.5 I 0.5 0 0.5 I 0.5 0.5 0" at bounding box center [278, 234] width 229 height 165
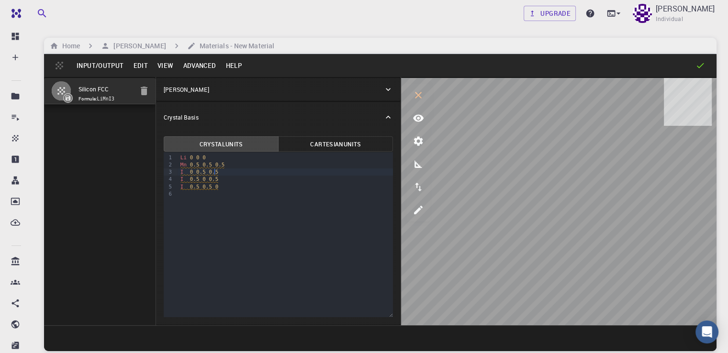
click at [269, 171] on div "I 0 0.5 0.5" at bounding box center [286, 172] width 216 height 7
click at [384, 88] on icon at bounding box center [389, 90] width 10 height 10
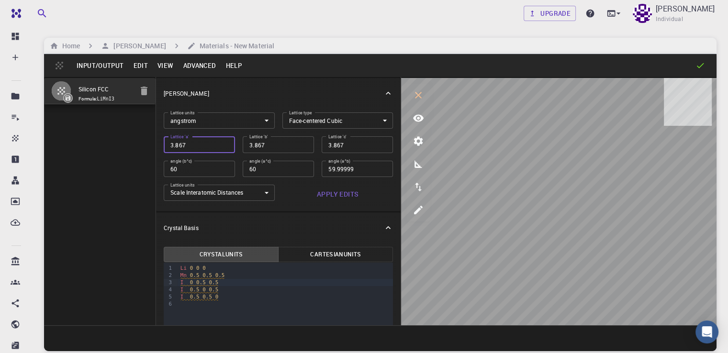
type input "4"
type input "60"
type input "4.5"
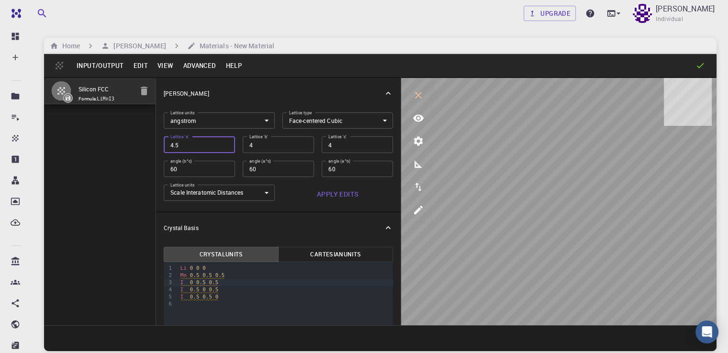
type input "4.5"
click at [283, 190] on button "Apply Edits" at bounding box center [338, 194] width 111 height 19
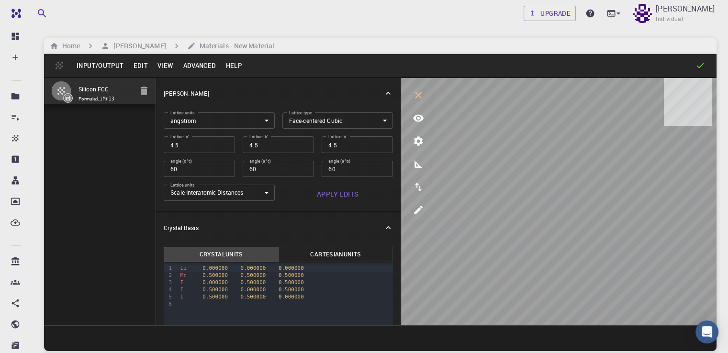
click at [68, 101] on icon at bounding box center [68, 97] width 5 height 5
click at [61, 91] on icon "button" at bounding box center [61, 90] width 11 height 11
click at [259, 45] on h6 "Materials - New Material" at bounding box center [235, 46] width 79 height 11
click at [108, 63] on button "Input/Output" at bounding box center [100, 65] width 57 height 15
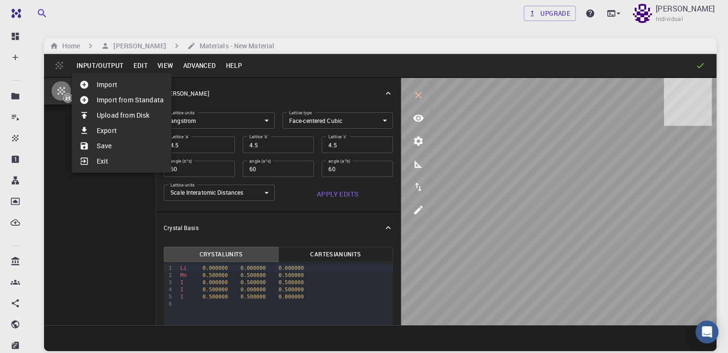
click at [109, 148] on li "Save" at bounding box center [122, 145] width 100 height 15
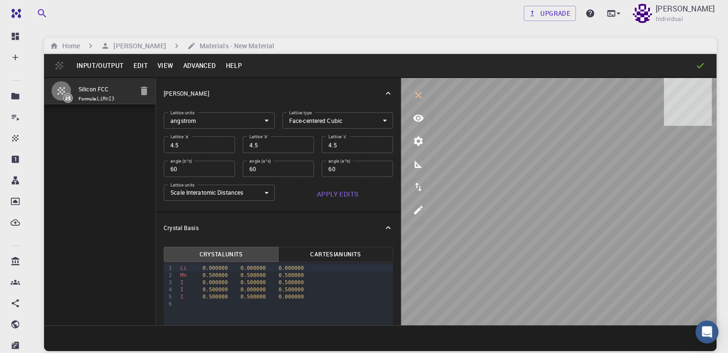
click at [283, 200] on button "Apply Edits" at bounding box center [338, 194] width 111 height 19
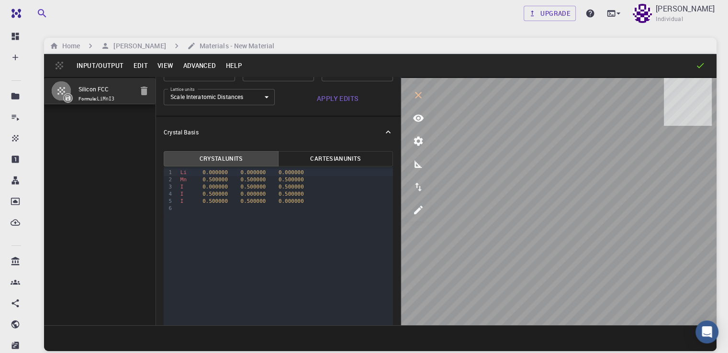
click at [278, 161] on button "Cartesian Units" at bounding box center [335, 158] width 115 height 15
click at [203, 159] on button "Crystal Units" at bounding box center [221, 158] width 115 height 15
click at [85, 100] on span "Formula: LiMnI3" at bounding box center [106, 99] width 54 height 8
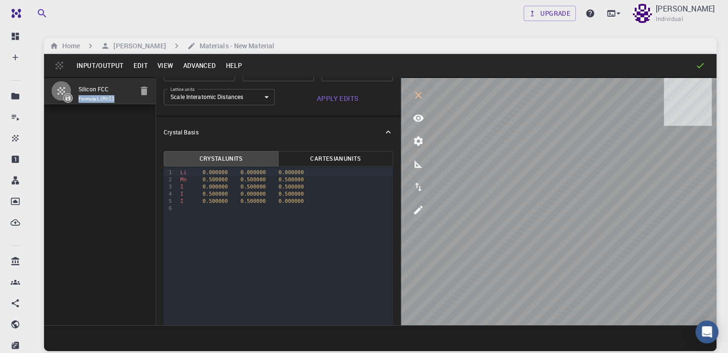
click at [98, 103] on span "Formula: LiMnI3" at bounding box center [106, 99] width 54 height 8
click at [138, 67] on button "Edit" at bounding box center [140, 65] width 24 height 15
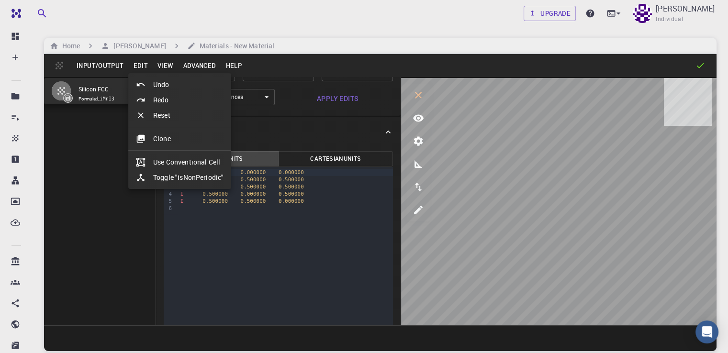
click at [169, 66] on div at bounding box center [364, 176] width 728 height 353
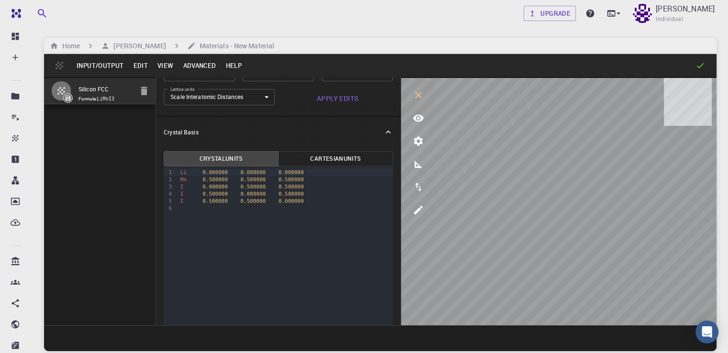
click at [190, 66] on button "Advanced" at bounding box center [199, 65] width 43 height 15
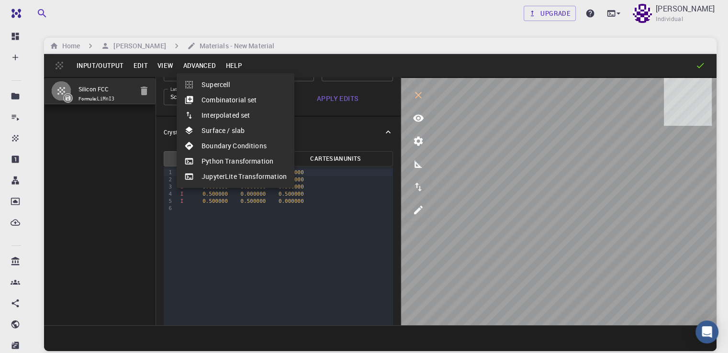
click at [231, 64] on div at bounding box center [364, 176] width 728 height 353
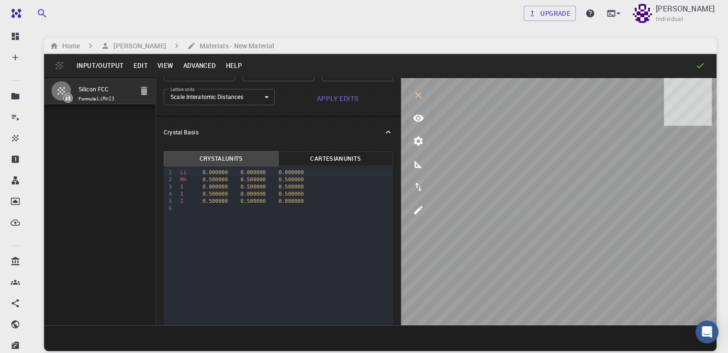
click at [231, 64] on button "Help" at bounding box center [234, 65] width 26 height 15
click at [110, 68] on div at bounding box center [364, 176] width 728 height 353
click at [61, 60] on div "Input/Output Edit View Advanced Help" at bounding box center [380, 65] width 673 height 23
click at [93, 69] on button "Input/Output" at bounding box center [100, 65] width 57 height 15
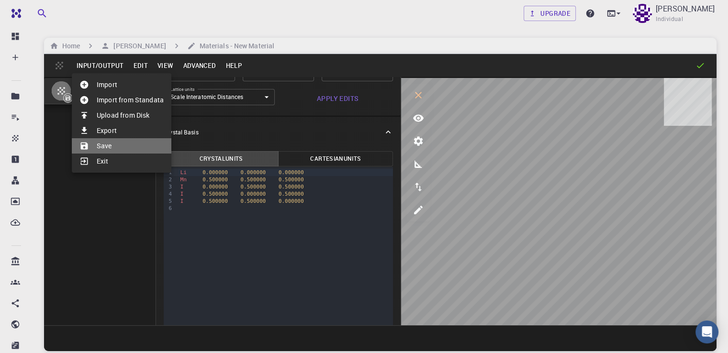
click at [107, 144] on li "Save" at bounding box center [122, 145] width 100 height 15
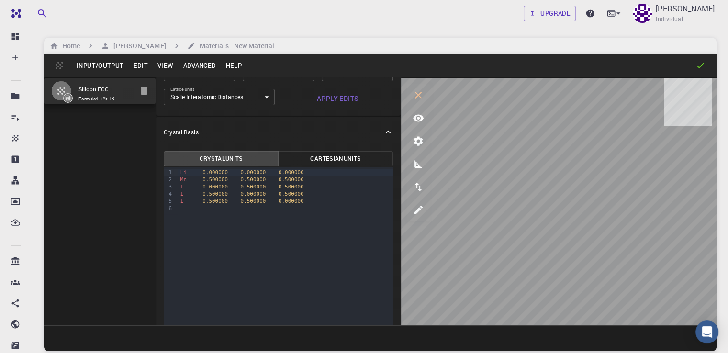
click at [81, 98] on span "Formula: LiMnI3" at bounding box center [106, 99] width 54 height 8
click at [64, 95] on icon "button" at bounding box center [61, 91] width 8 height 8
click at [68, 101] on icon at bounding box center [68, 97] width 5 height 5
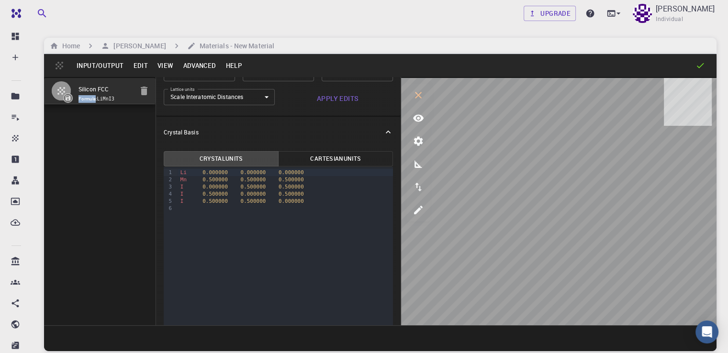
click at [61, 95] on icon "button" at bounding box center [61, 90] width 11 height 11
click at [89, 67] on button "Input/Output" at bounding box center [100, 65] width 57 height 15
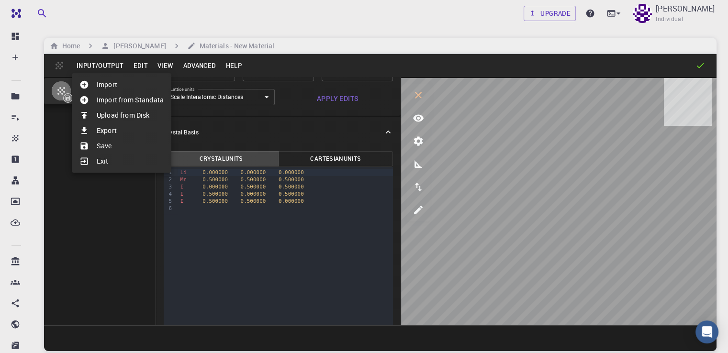
click at [106, 129] on li "Export" at bounding box center [122, 130] width 100 height 15
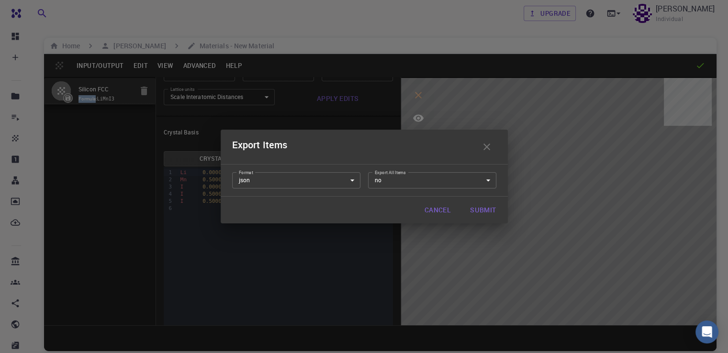
click at [484, 183] on body "Free Dashboard Create New Job New Material Create Material Upload File Import f…" at bounding box center [364, 213] width 728 height 426
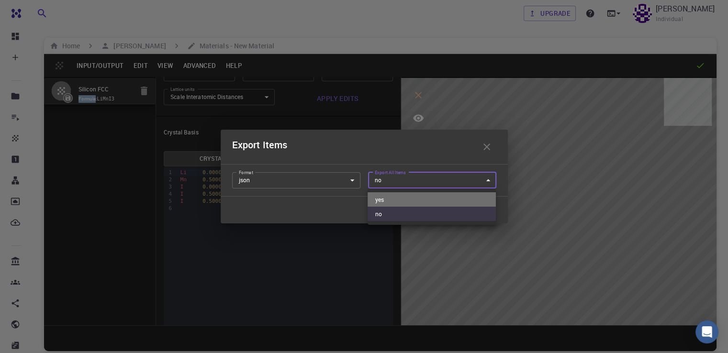
click at [484, 198] on li "yes" at bounding box center [432, 200] width 128 height 14
type input "yes"
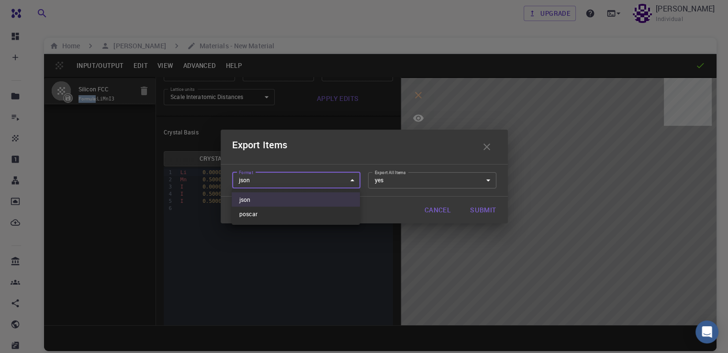
click at [352, 181] on body "Free Dashboard Create New Job New Material Create Material Upload File Import f…" at bounding box center [364, 213] width 728 height 426
click at [352, 181] on div at bounding box center [364, 176] width 728 height 353
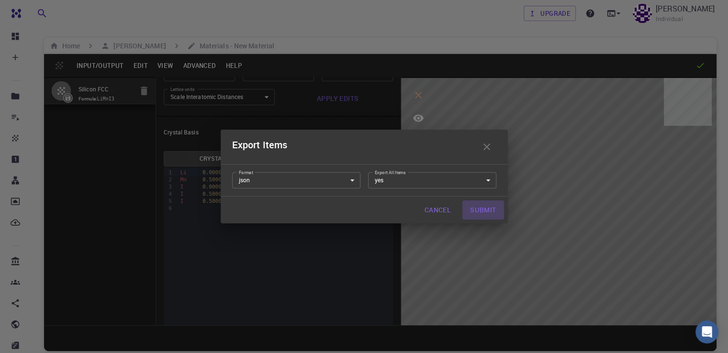
click at [479, 210] on button "Submit" at bounding box center [483, 210] width 41 height 19
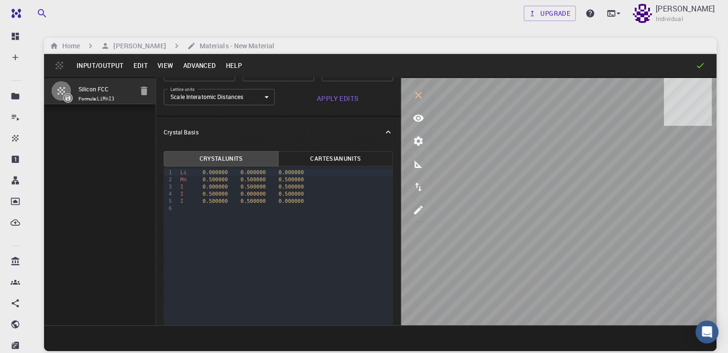
click at [107, 60] on button "Input/Output" at bounding box center [100, 65] width 57 height 15
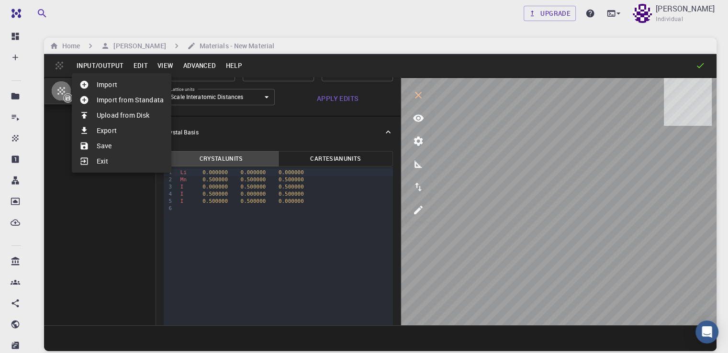
click at [109, 145] on li "Save" at bounding box center [122, 145] width 100 height 15
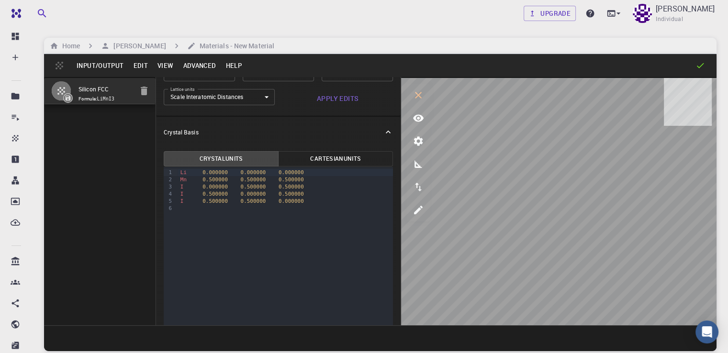
click at [102, 69] on button "Input/Output" at bounding box center [100, 65] width 57 height 15
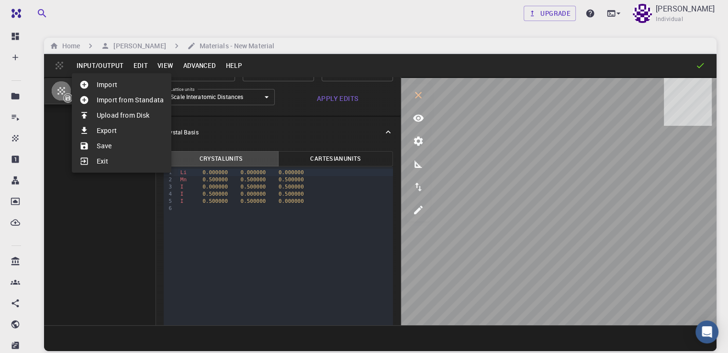
click at [117, 131] on li "Export" at bounding box center [122, 130] width 100 height 15
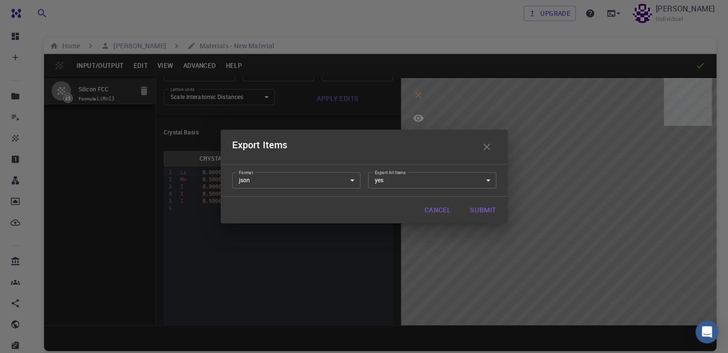
click at [477, 209] on button "Submit" at bounding box center [483, 210] width 41 height 19
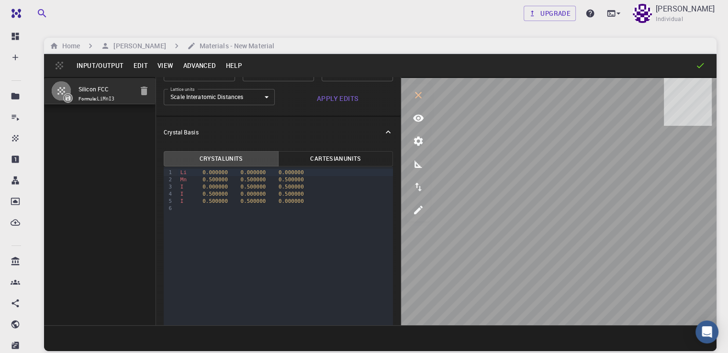
click at [98, 64] on button "Input/Output" at bounding box center [100, 65] width 57 height 15
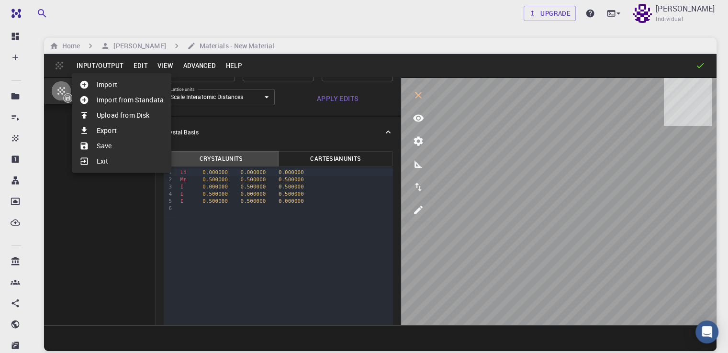
click at [97, 214] on div at bounding box center [364, 176] width 728 height 353
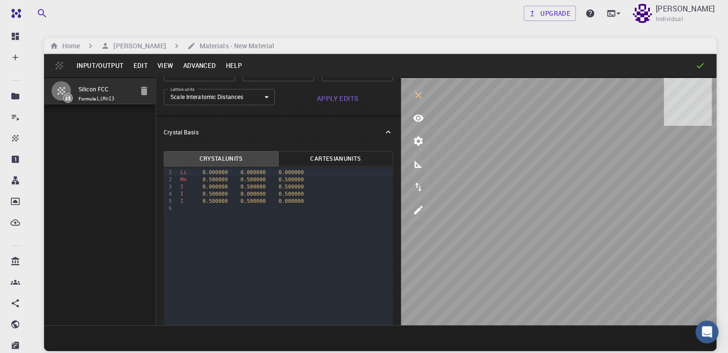
click at [67, 101] on icon at bounding box center [68, 97] width 5 height 5
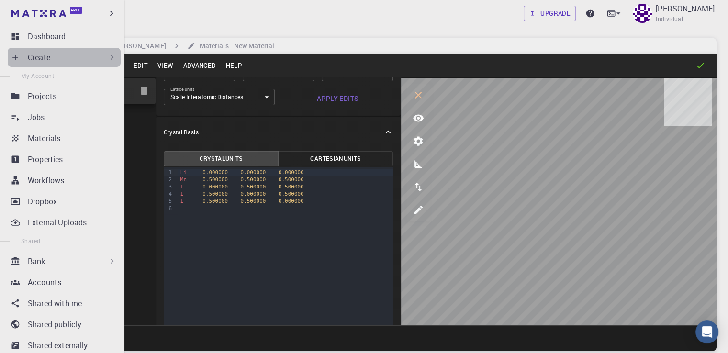
click at [107, 60] on icon at bounding box center [112, 58] width 10 height 10
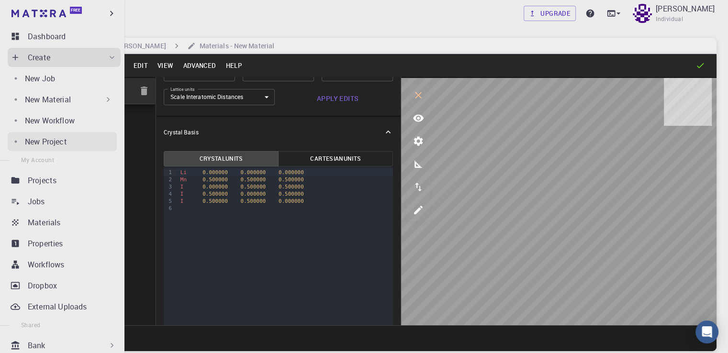
click at [58, 144] on p "New Project" at bounding box center [46, 141] width 42 height 11
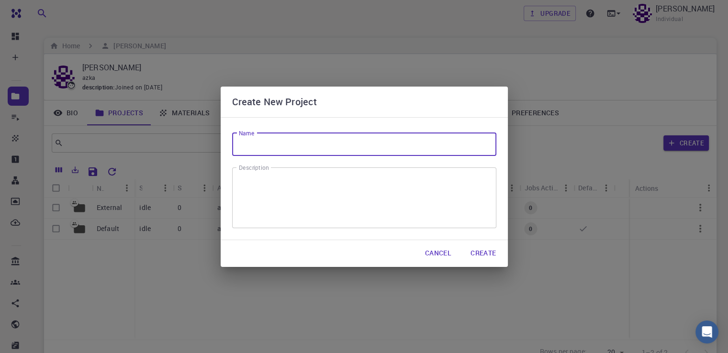
click at [286, 151] on input "Name" at bounding box center [364, 144] width 264 height 23
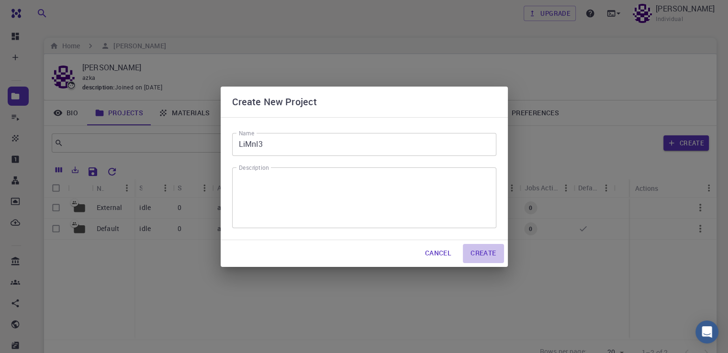
click at [489, 255] on button "Create" at bounding box center [483, 253] width 41 height 19
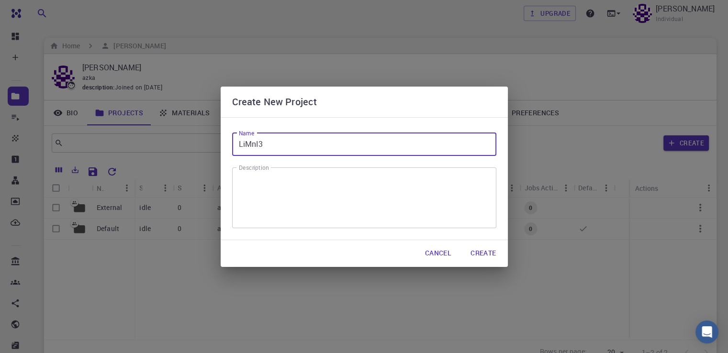
click at [311, 145] on input "LiMnI3" at bounding box center [364, 144] width 264 height 23
type input "LiMnI"
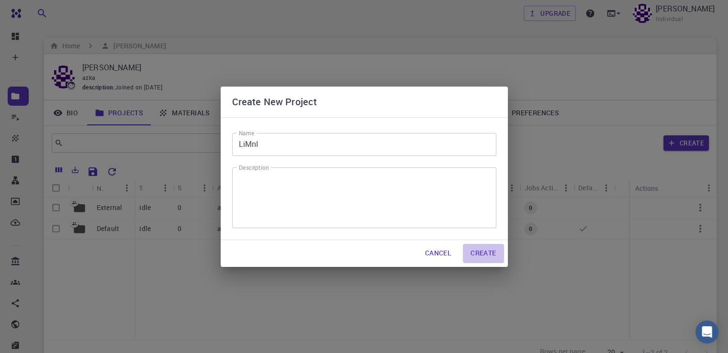
click at [465, 254] on button "Create" at bounding box center [483, 253] width 41 height 19
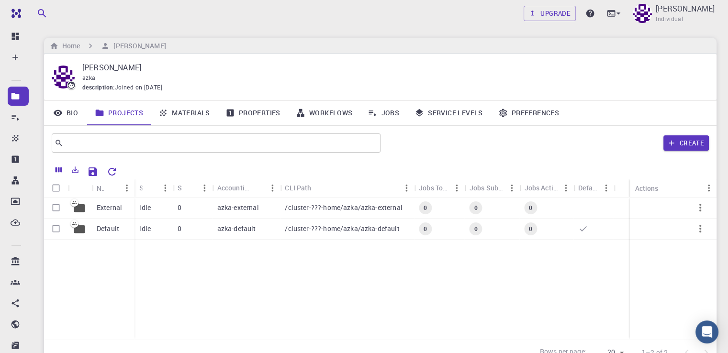
click at [71, 115] on link "Bio" at bounding box center [65, 113] width 43 height 25
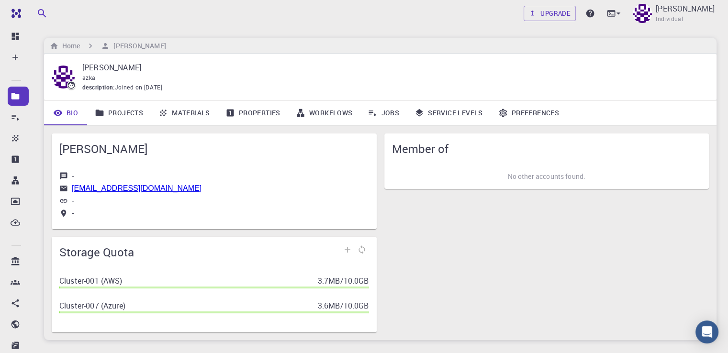
click at [123, 117] on link "Projects" at bounding box center [119, 113] width 64 height 25
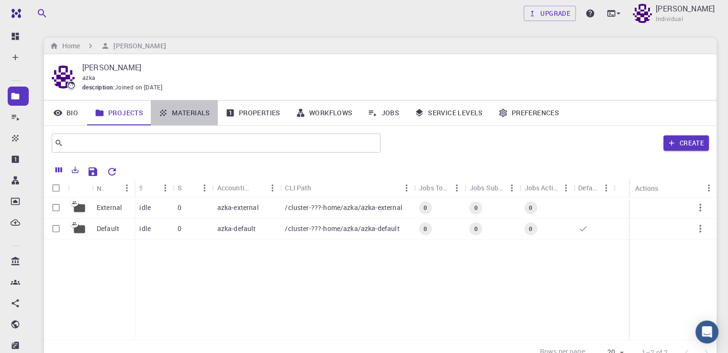
click at [188, 114] on link "Materials" at bounding box center [184, 113] width 67 height 25
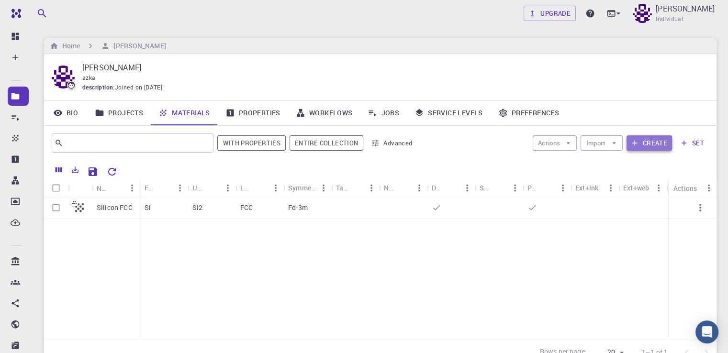
click at [637, 142] on icon "button" at bounding box center [635, 143] width 9 height 9
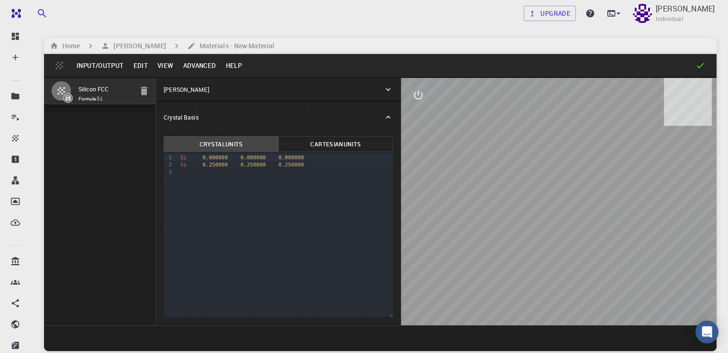
click at [275, 164] on div "Si 0.250000 0.250000 0.250000" at bounding box center [286, 164] width 216 height 7
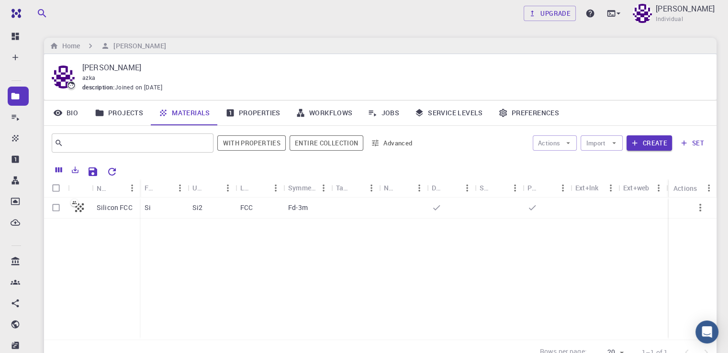
drag, startPoint x: 184, startPoint y: 247, endPoint x: 188, endPoint y: 251, distance: 5.1
click at [188, 251] on div "Silicon FCC Si Si2 FCC Fd-3m" at bounding box center [380, 269] width 673 height 142
click at [690, 141] on button "set" at bounding box center [692, 143] width 33 height 15
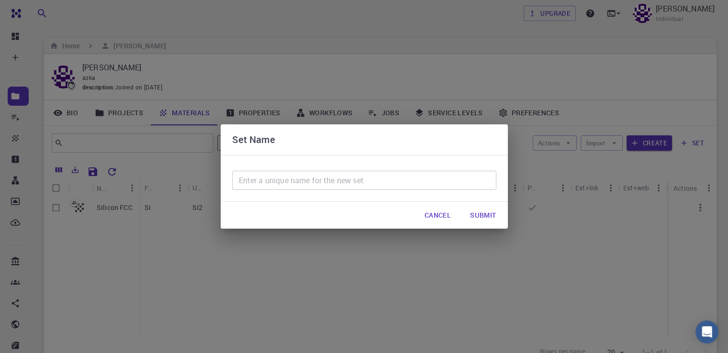
click at [431, 265] on div "Set Name ​ Cancel Submit" at bounding box center [364, 176] width 728 height 353
click at [434, 221] on button "Cancel" at bounding box center [438, 215] width 42 height 19
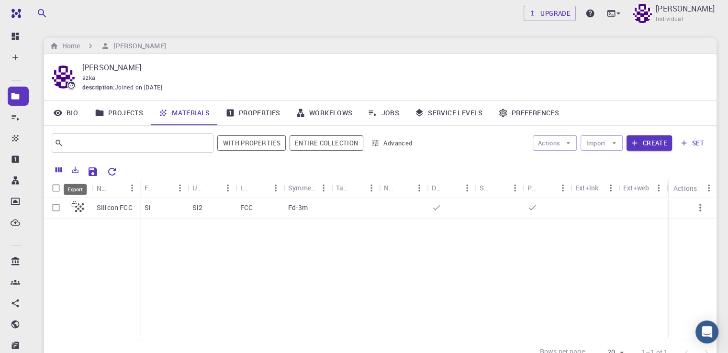
click at [80, 169] on button "Export" at bounding box center [75, 169] width 16 height 15
click at [199, 246] on div "Silicon FCC Si Si2 FCC Fd-3m" at bounding box center [380, 269] width 673 height 142
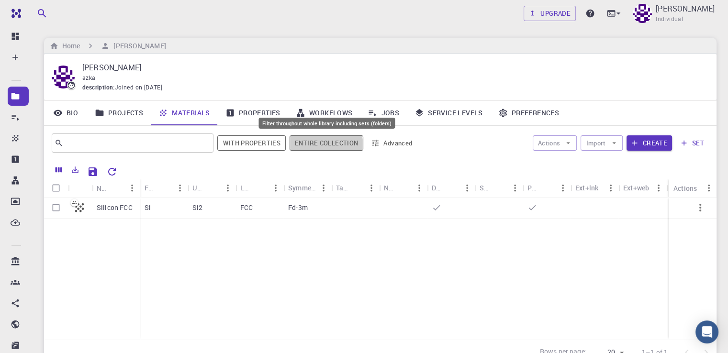
click at [307, 147] on button "Entire collection" at bounding box center [327, 143] width 74 height 15
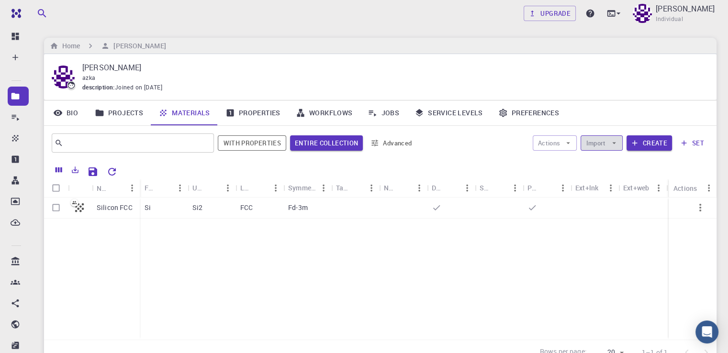
click at [586, 144] on button "Import" at bounding box center [602, 143] width 42 height 15
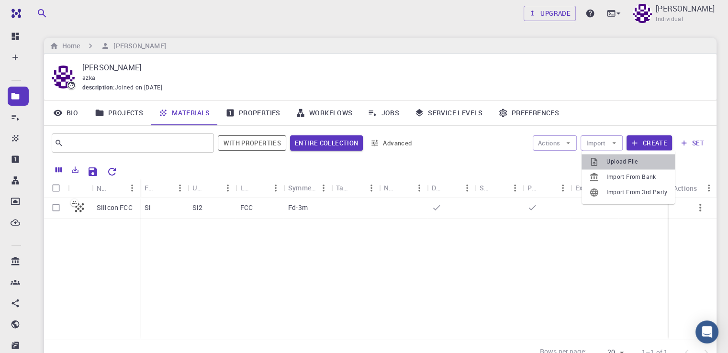
click at [602, 164] on div at bounding box center [598, 162] width 17 height 10
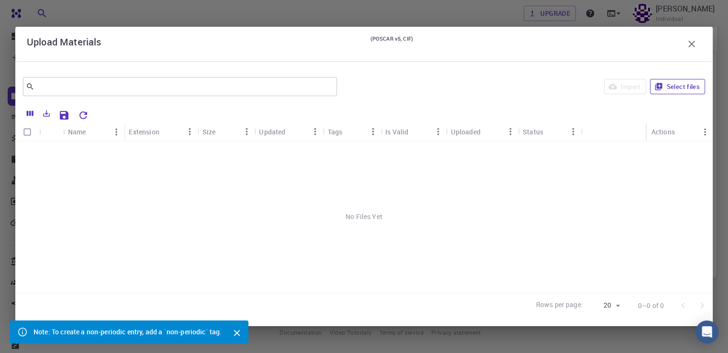
click at [655, 89] on icon "button" at bounding box center [658, 86] width 7 height 7
click at [508, 250] on div "No Files Yet" at bounding box center [364, 217] width 698 height 152
click at [659, 86] on icon "button" at bounding box center [659, 86] width 9 height 9
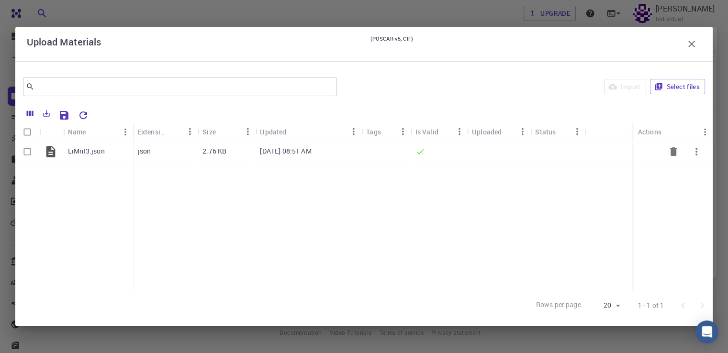
click at [146, 148] on p "json" at bounding box center [144, 152] width 13 height 10
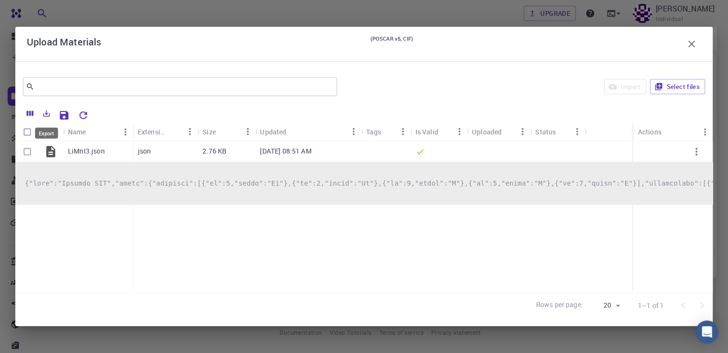
click at [52, 113] on button "Export" at bounding box center [46, 113] width 16 height 15
click at [226, 223] on div "LiMnI3.json json 2.76 KB [DATE] 08:51 AM" at bounding box center [364, 217] width 698 height 152
click at [694, 45] on icon "button" at bounding box center [691, 43] width 11 height 11
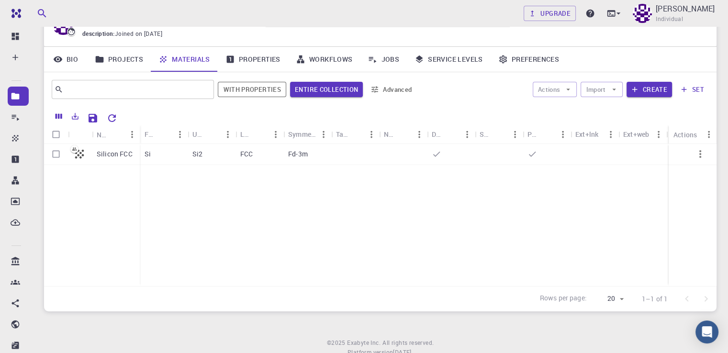
scroll to position [38, 0]
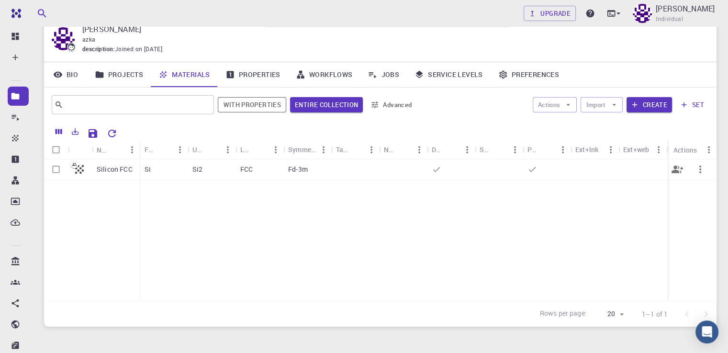
click at [326, 162] on div "Fd-3m" at bounding box center [308, 169] width 48 height 21
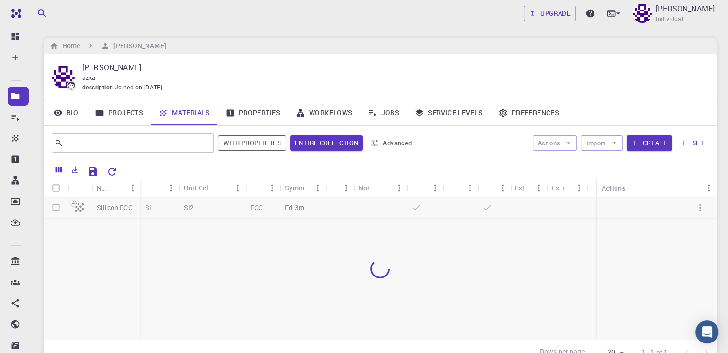
scroll to position [38, 0]
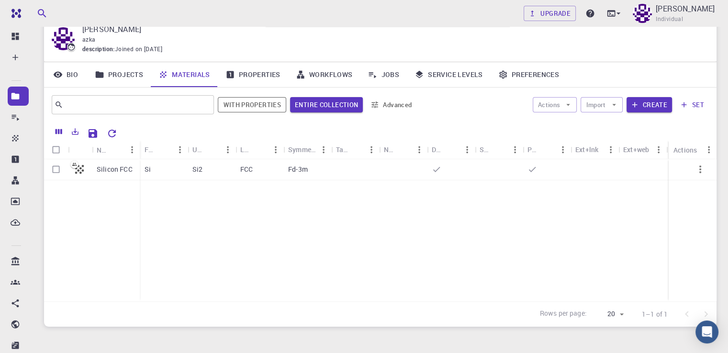
click at [685, 108] on icon "button" at bounding box center [684, 105] width 9 height 9
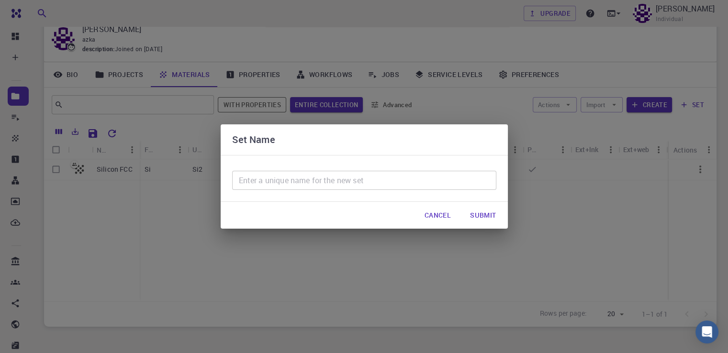
click at [434, 219] on button "Cancel" at bounding box center [438, 215] width 42 height 19
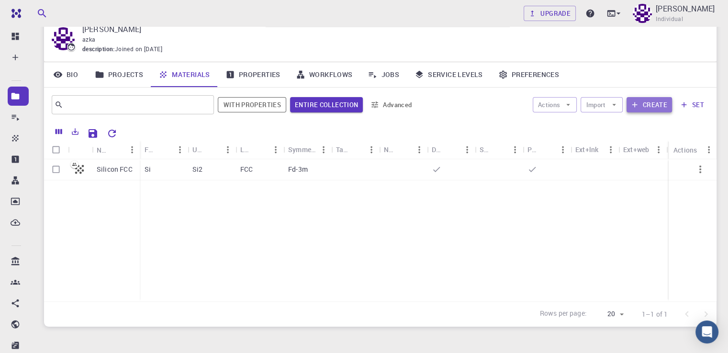
click at [643, 106] on button "Create" at bounding box center [649, 104] width 45 height 15
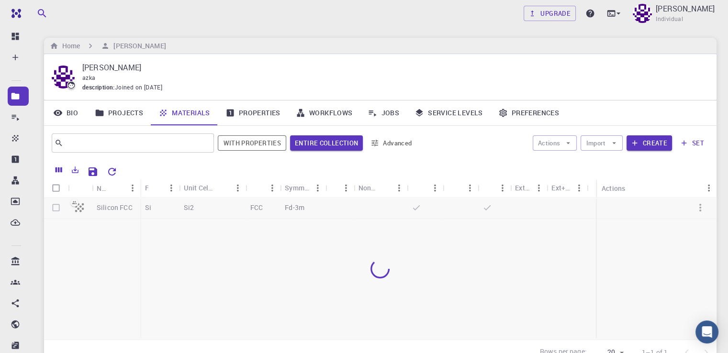
scroll to position [38, 0]
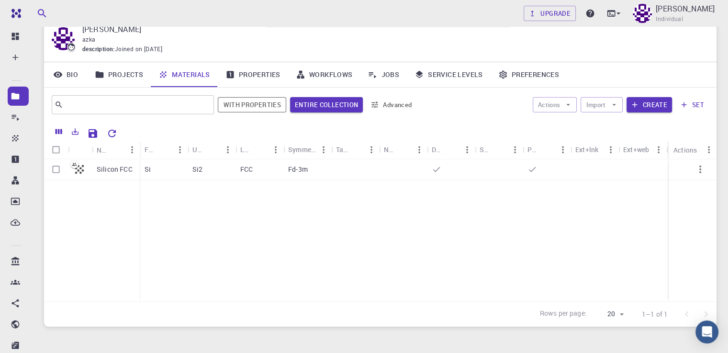
drag, startPoint x: 79, startPoint y: 139, endPoint x: 75, endPoint y: 135, distance: 5.5
click at [77, 139] on div at bounding box center [86, 132] width 71 height 17
click at [75, 135] on icon "Export" at bounding box center [75, 131] width 9 height 9
click at [96, 135] on icon "Save Explorer Settings" at bounding box center [93, 133] width 9 height 9
click at [700, 175] on icon "button" at bounding box center [700, 169] width 11 height 11
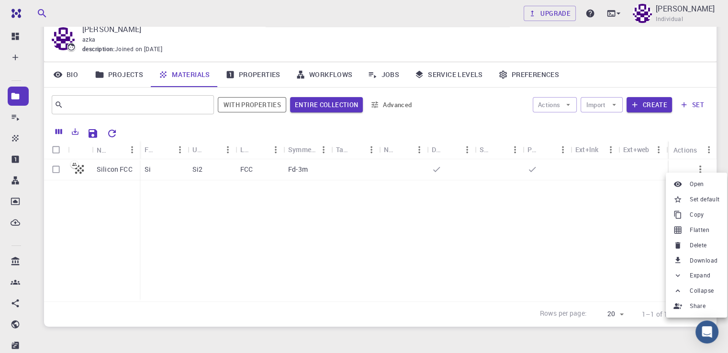
click at [697, 251] on li "Delete" at bounding box center [696, 245] width 61 height 15
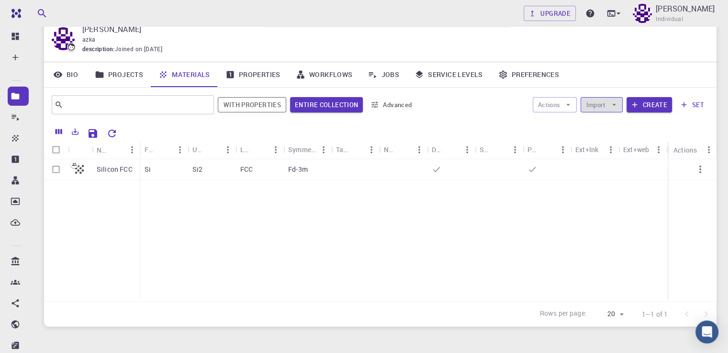
click at [618, 109] on button "Import" at bounding box center [602, 104] width 42 height 15
click at [619, 131] on li "Import From Bank" at bounding box center [628, 138] width 93 height 15
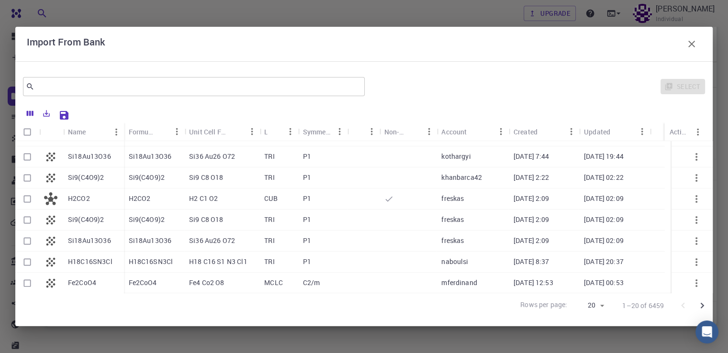
scroll to position [96, 0]
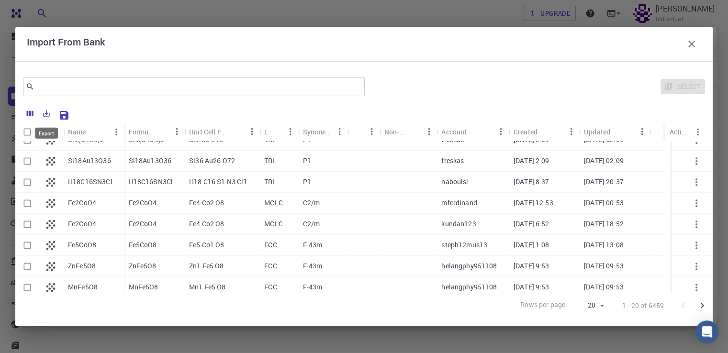
click at [49, 112] on icon "Export" at bounding box center [46, 113] width 9 height 9
click at [100, 113] on div at bounding box center [390, 114] width 632 height 17
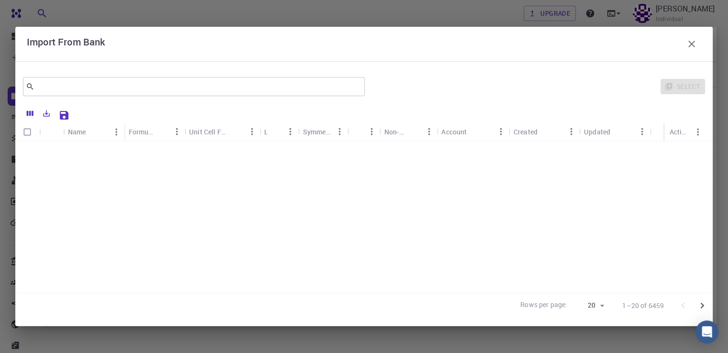
scroll to position [0, 0]
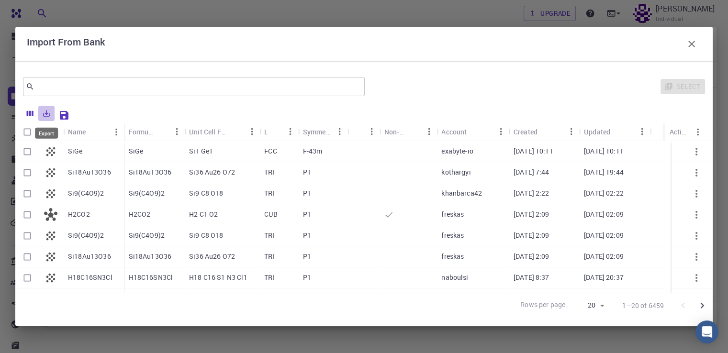
click at [51, 114] on button "Export" at bounding box center [46, 113] width 16 height 15
click at [688, 49] on icon "button" at bounding box center [691, 43] width 11 height 11
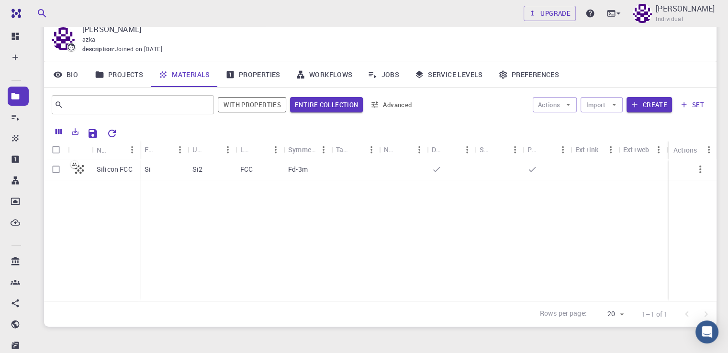
click at [423, 236] on div "Silicon FCC Si Si2 FCC Fd-3m" at bounding box center [380, 230] width 673 height 142
click at [126, 76] on link "Projects" at bounding box center [119, 74] width 64 height 25
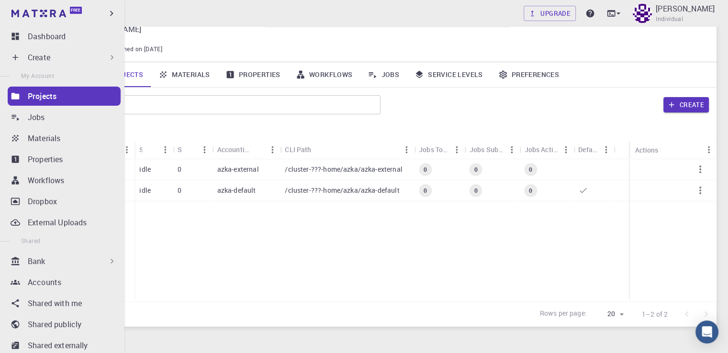
click at [42, 58] on p "Create" at bounding box center [39, 57] width 23 height 11
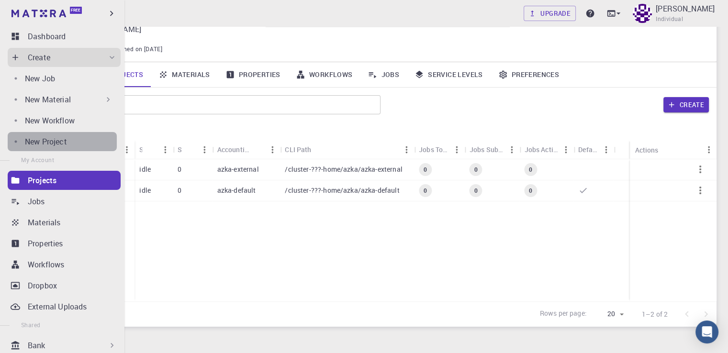
click at [67, 144] on p "New Project" at bounding box center [46, 141] width 42 height 11
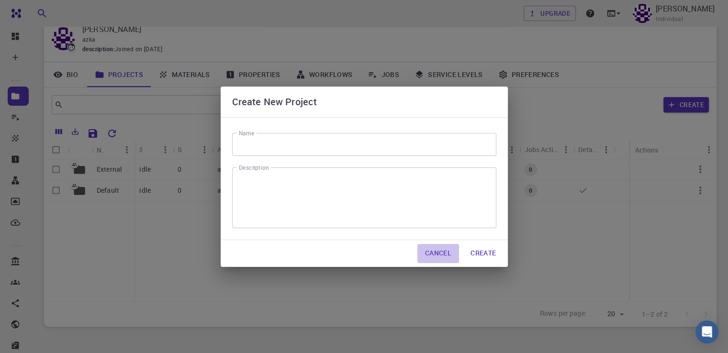
click at [443, 248] on button "Cancel" at bounding box center [439, 253] width 42 height 19
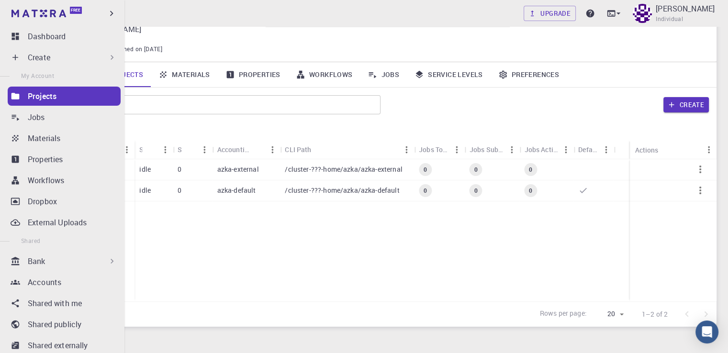
click at [40, 98] on p "Projects" at bounding box center [42, 96] width 29 height 11
click at [71, 119] on div "Jobs" at bounding box center [74, 117] width 93 height 11
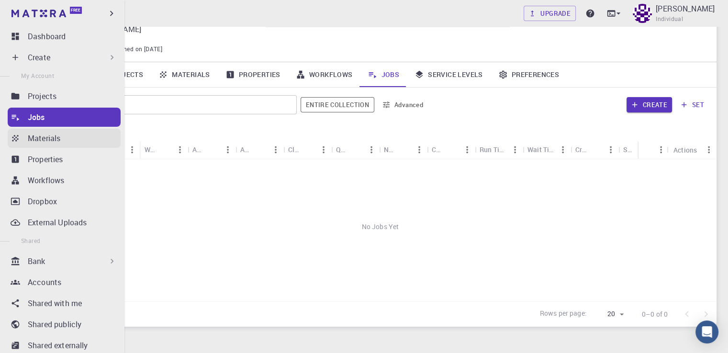
click at [77, 137] on div "Materials" at bounding box center [74, 138] width 93 height 11
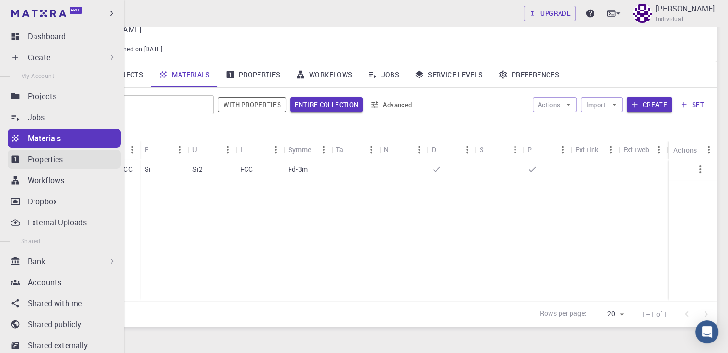
click at [80, 161] on div "Properties" at bounding box center [74, 159] width 93 height 11
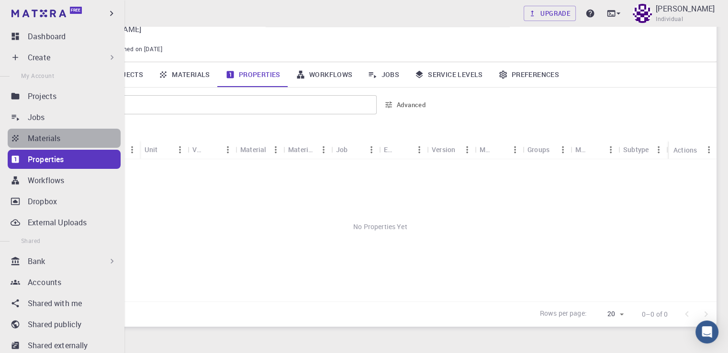
click at [80, 140] on div "Materials" at bounding box center [74, 138] width 93 height 11
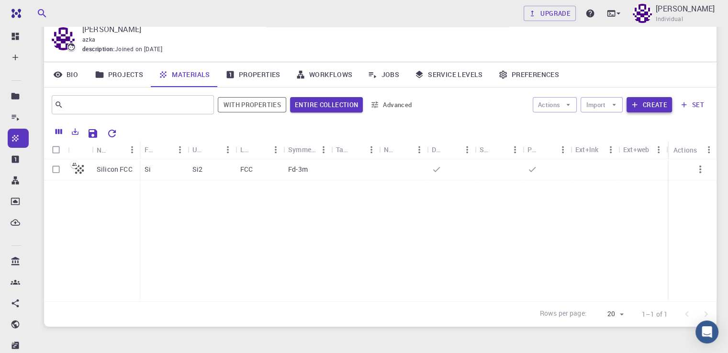
click at [648, 108] on button "Create" at bounding box center [649, 104] width 45 height 15
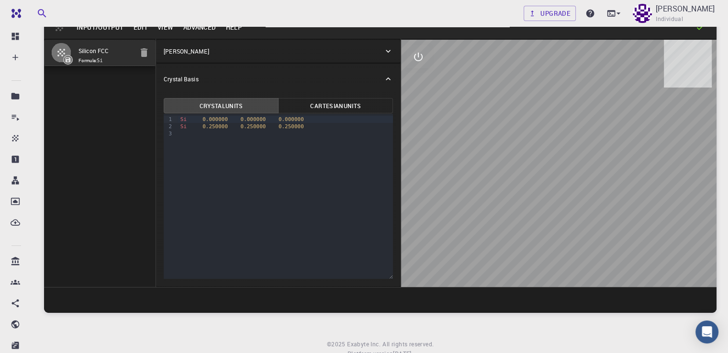
click at [273, 131] on div at bounding box center [286, 133] width 216 height 7
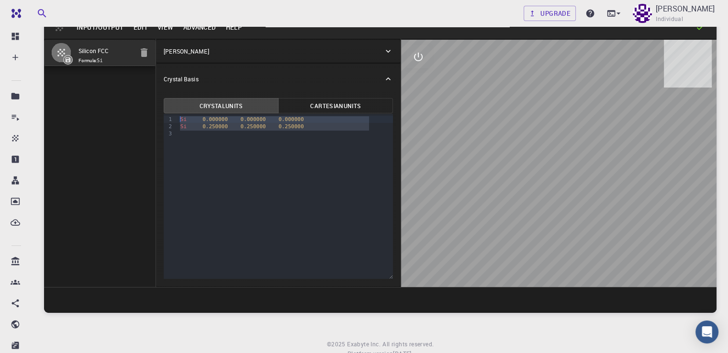
drag, startPoint x: 273, startPoint y: 131, endPoint x: 150, endPoint y: 115, distance: 124.1
click at [178, 115] on div "Si 0.000000 0.000000 0.000000 Si 0.250000 0.250000 0.250000" at bounding box center [286, 126] width 216 height 25
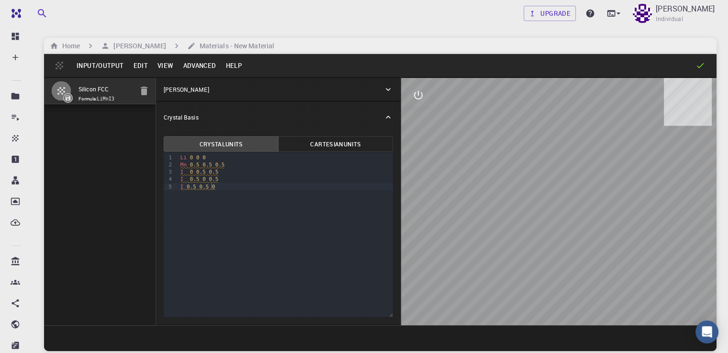
click at [702, 64] on icon at bounding box center [701, 66] width 10 height 10
click at [703, 64] on icon at bounding box center [701, 66] width 10 height 10
click at [704, 63] on icon at bounding box center [701, 66] width 10 height 10
click at [705, 62] on icon at bounding box center [701, 66] width 10 height 10
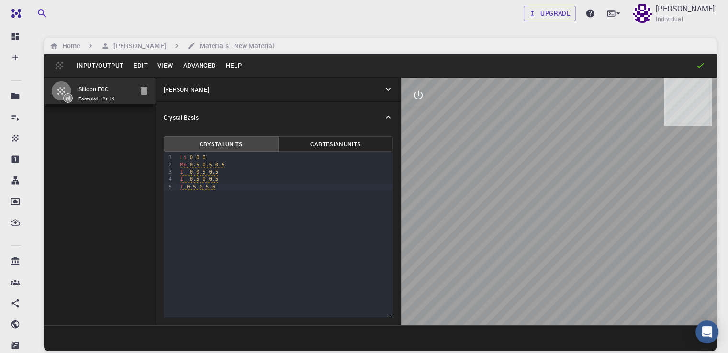
click at [157, 97] on div "[PERSON_NAME]" at bounding box center [278, 89] width 245 height 23
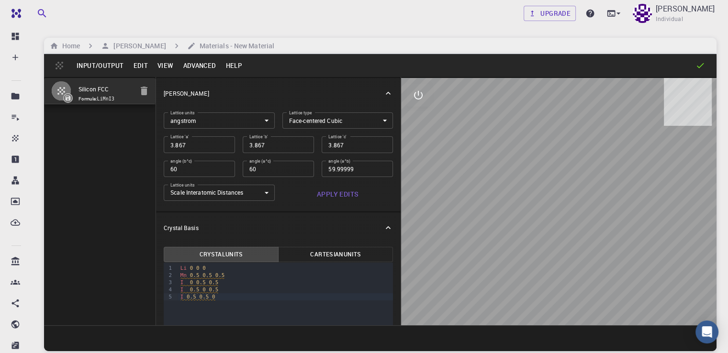
click at [167, 142] on input "3.867" at bounding box center [199, 144] width 71 height 16
type input "3.9"
type input "60"
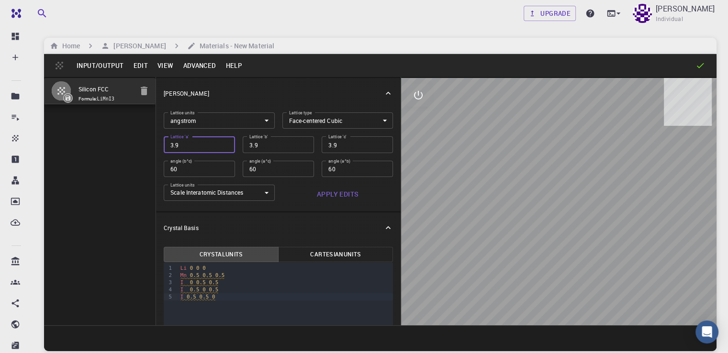
type input "3.94"
type input "3.945"
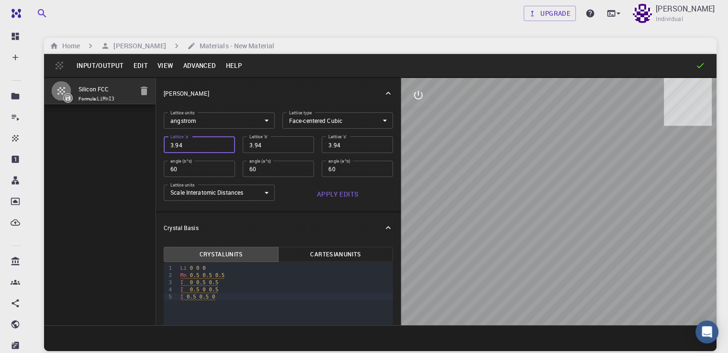
type input "3.945"
type input "3.94"
type input "3.9"
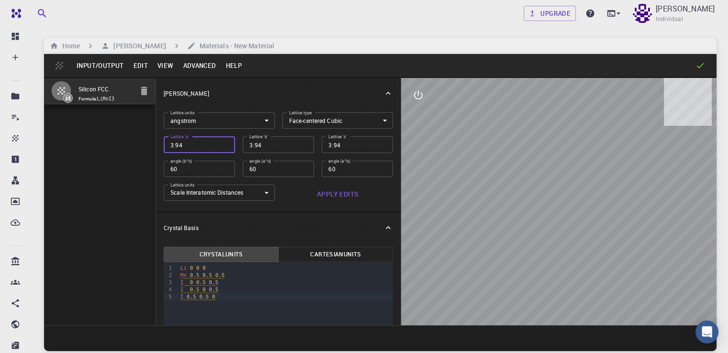
type input "3.9"
type input "3"
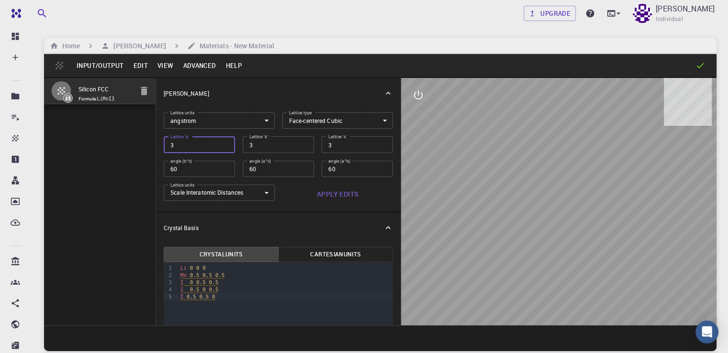
type input "34"
type input "3"
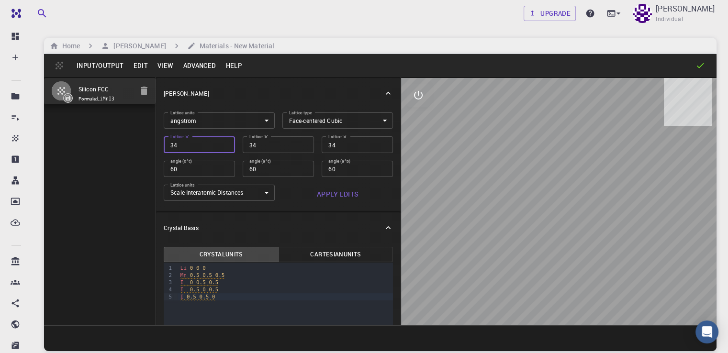
type input "3"
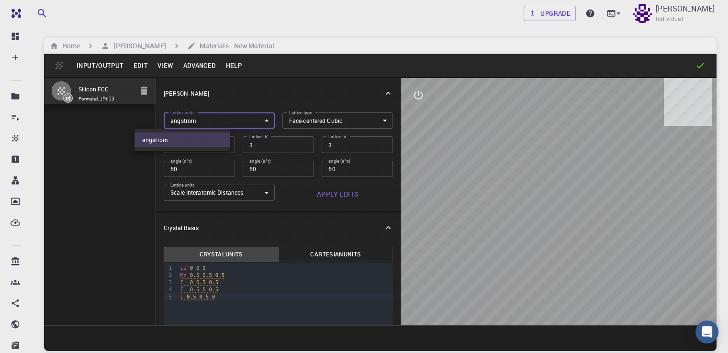
click at [190, 119] on body "Free Dashboard Create New Job New Material Create Material Upload File Import f…" at bounding box center [364, 213] width 728 height 426
click at [190, 119] on div at bounding box center [364, 176] width 728 height 353
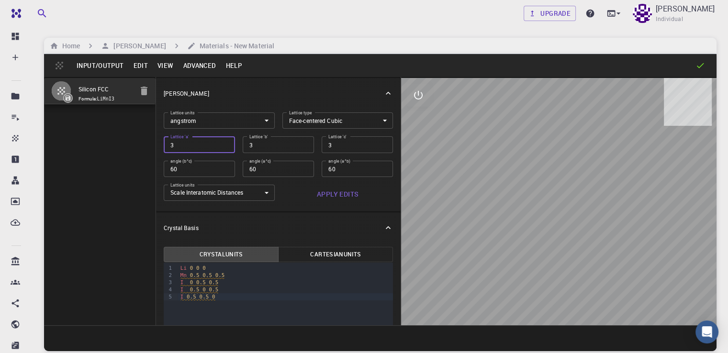
click at [176, 146] on input "3" at bounding box center [199, 144] width 71 height 16
type input "4"
type input "4.4"
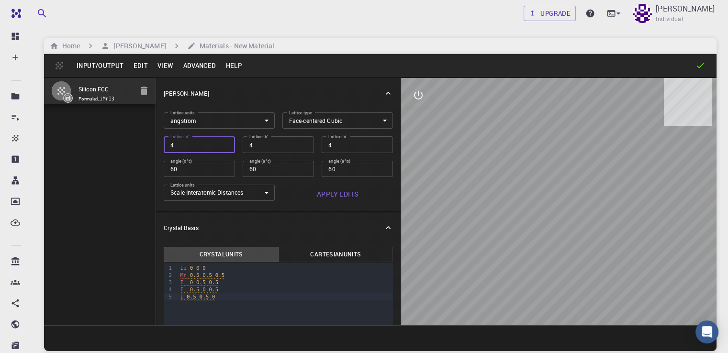
type input "4.4"
type input "4"
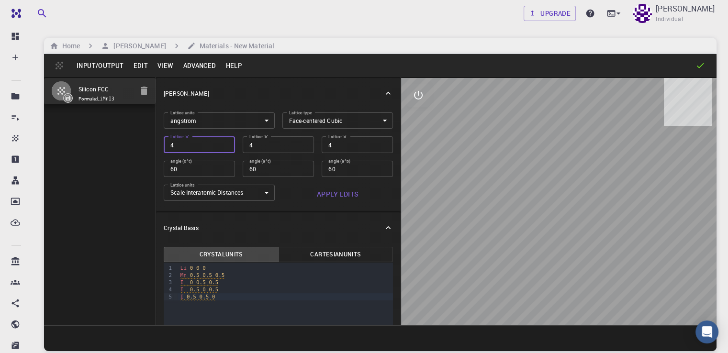
type input "4.5"
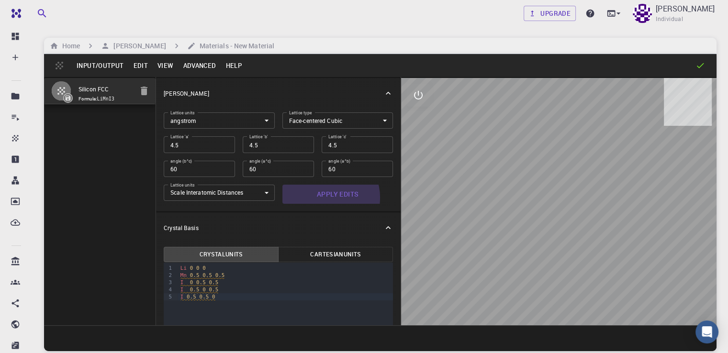
click at [283, 198] on button "Apply Edits" at bounding box center [338, 194] width 111 height 19
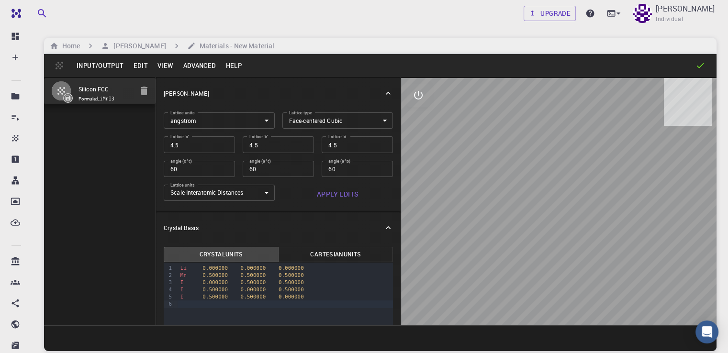
click at [222, 191] on body "Free Dashboard Create New Job New Material Create Material Upload File Import f…" at bounding box center [364, 213] width 728 height 426
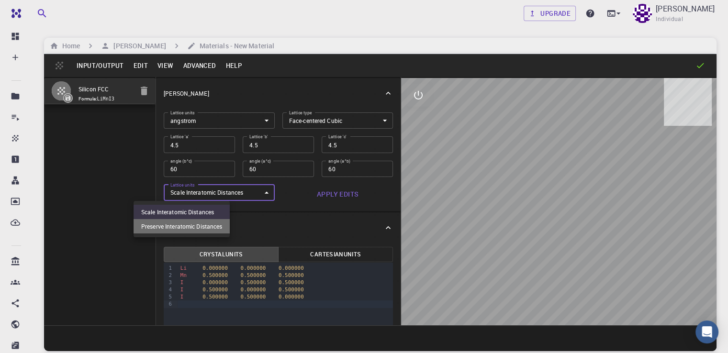
click at [217, 230] on li "Preserve Interatomic Distances" at bounding box center [182, 226] width 96 height 14
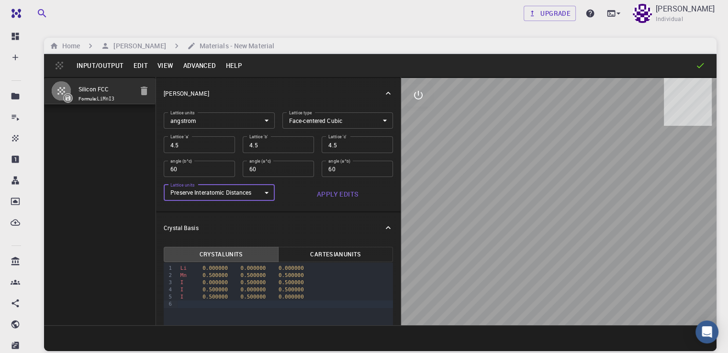
click at [283, 192] on button "Apply Edits" at bounding box center [338, 194] width 111 height 19
click at [206, 192] on body "Free Dashboard Create New Job New Material Create Material Upload File Import f…" at bounding box center [364, 213] width 728 height 426
click at [206, 211] on li "Scale Interatomic Distances" at bounding box center [182, 212] width 96 height 14
type input "0"
click at [283, 198] on button "Apply Edits" at bounding box center [338, 194] width 111 height 19
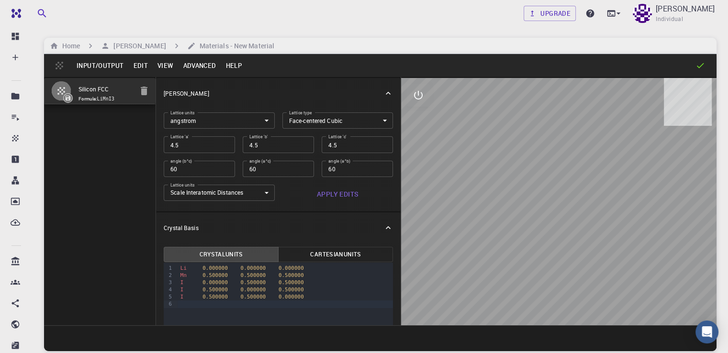
click at [97, 102] on code "LiMnI3" at bounding box center [106, 98] width 18 height 5
click at [65, 102] on icon at bounding box center [68, 98] width 7 height 7
click at [701, 65] on icon at bounding box center [701, 66] width 10 height 10
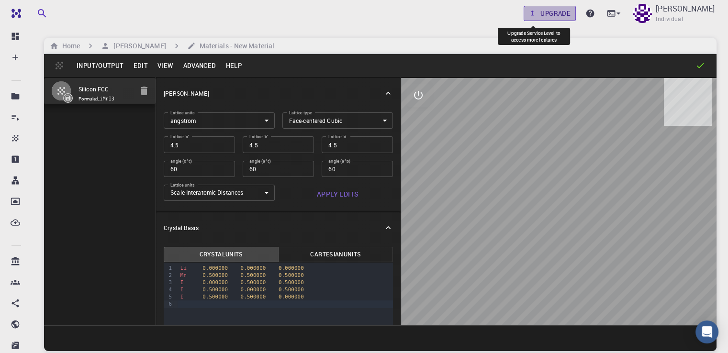
click at [547, 16] on link "Upgrade" at bounding box center [550, 13] width 52 height 15
